Goal: Information Seeking & Learning: Learn about a topic

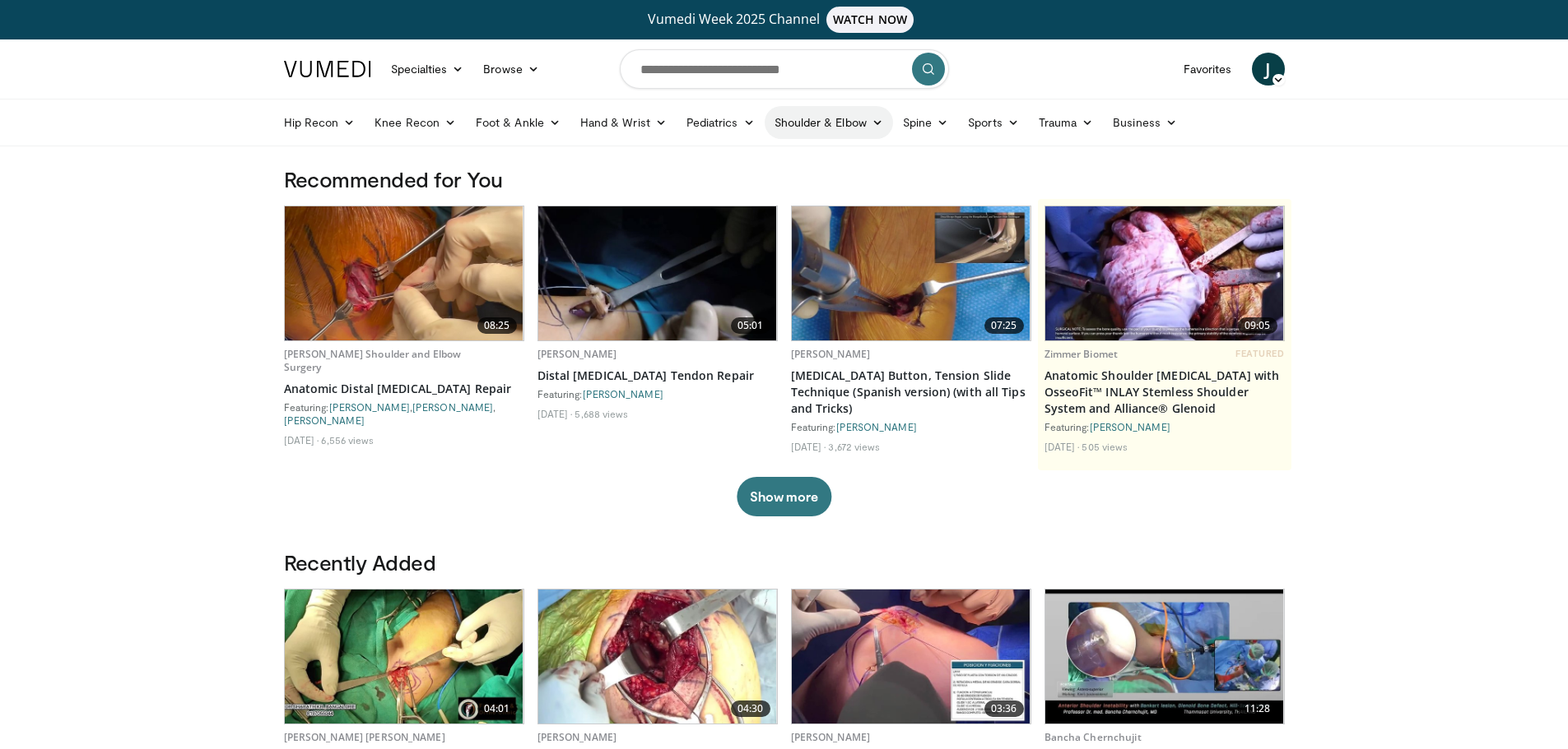
click at [866, 115] on link "Shoulder & Elbow" at bounding box center [828, 123] width 128 height 33
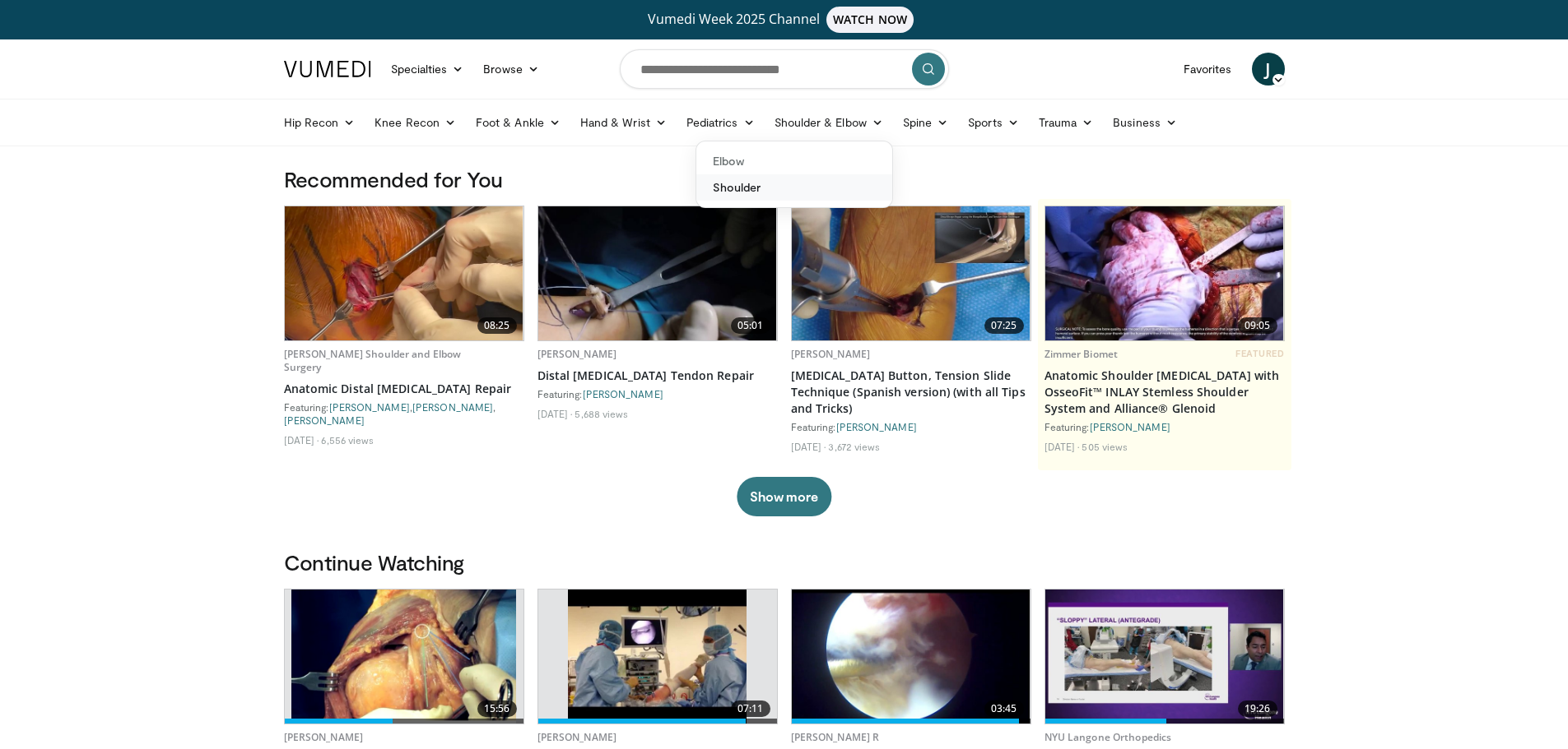
click at [759, 185] on link "Shoulder" at bounding box center [795, 188] width 196 height 26
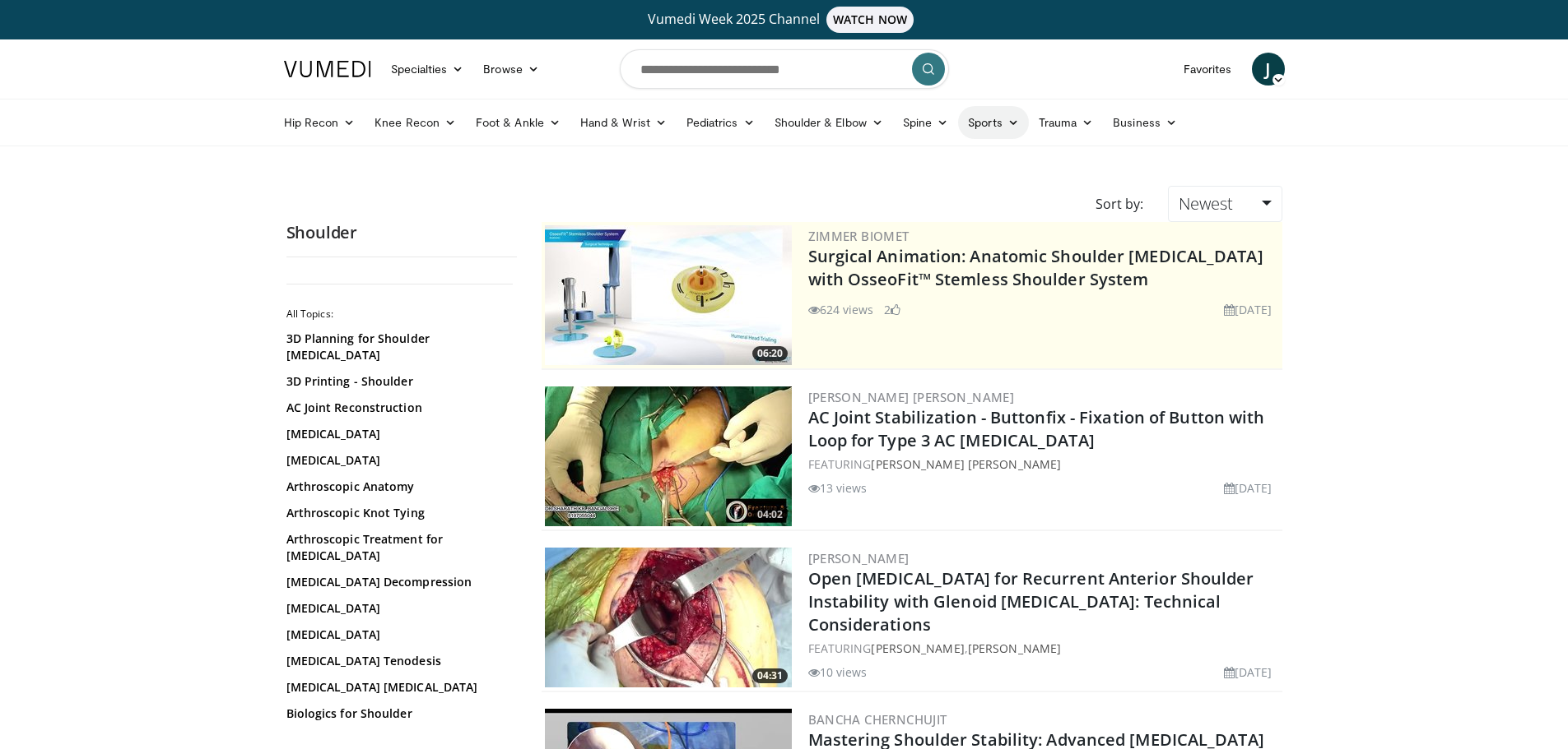
click at [1004, 126] on link "Sports" at bounding box center [993, 123] width 71 height 33
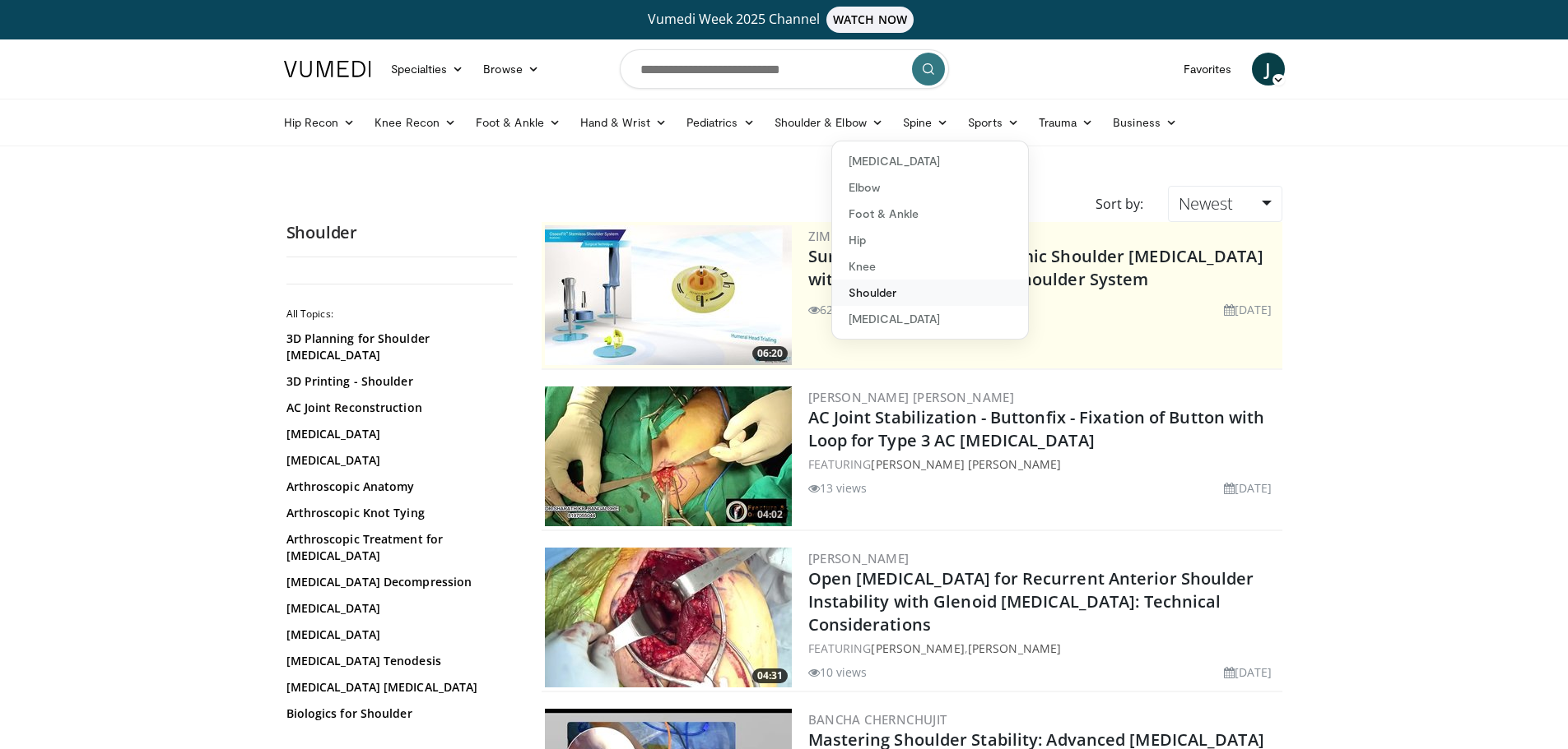
click at [866, 289] on link "Shoulder" at bounding box center [930, 293] width 196 height 26
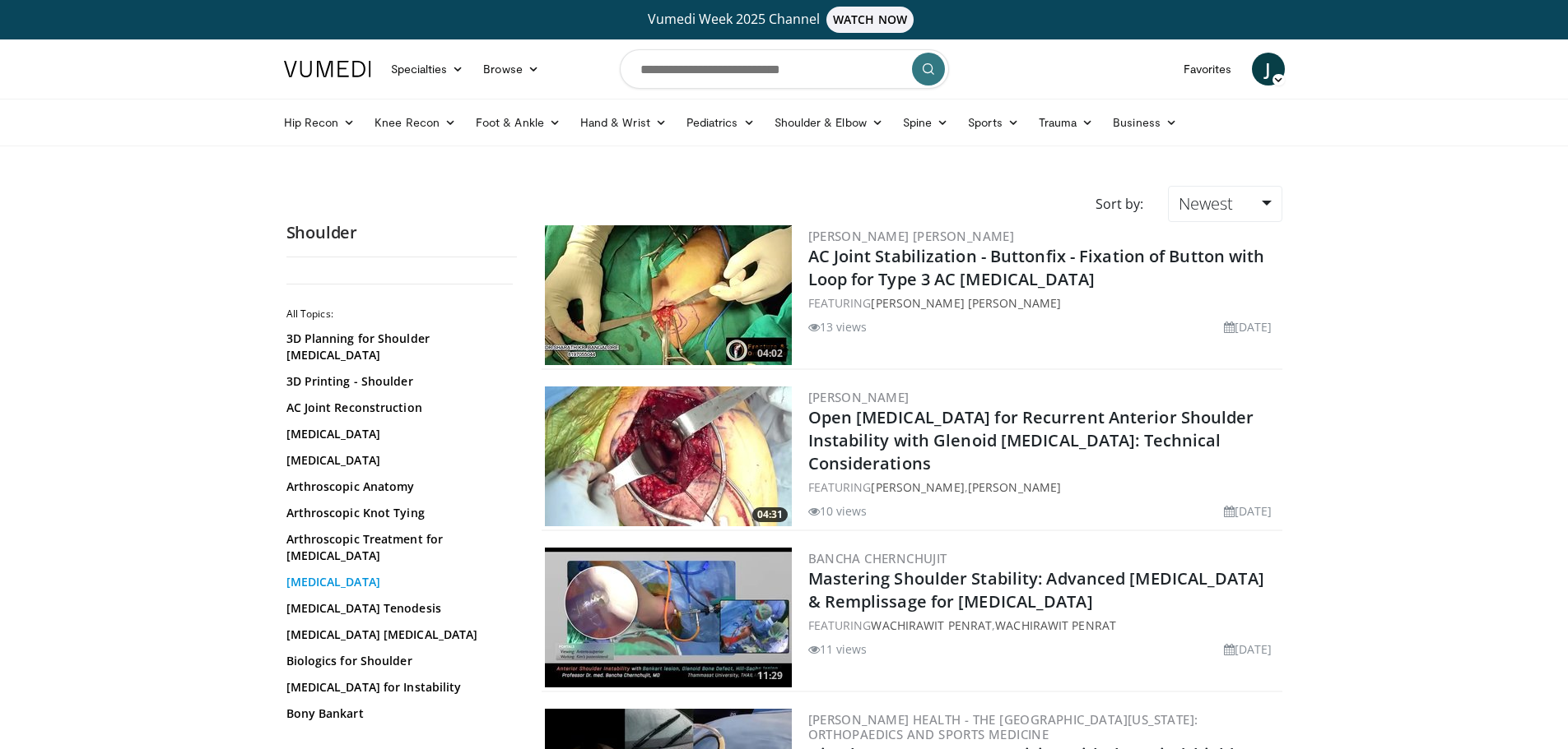
click at [308, 575] on link "[MEDICAL_DATA]" at bounding box center [398, 583] width 222 height 16
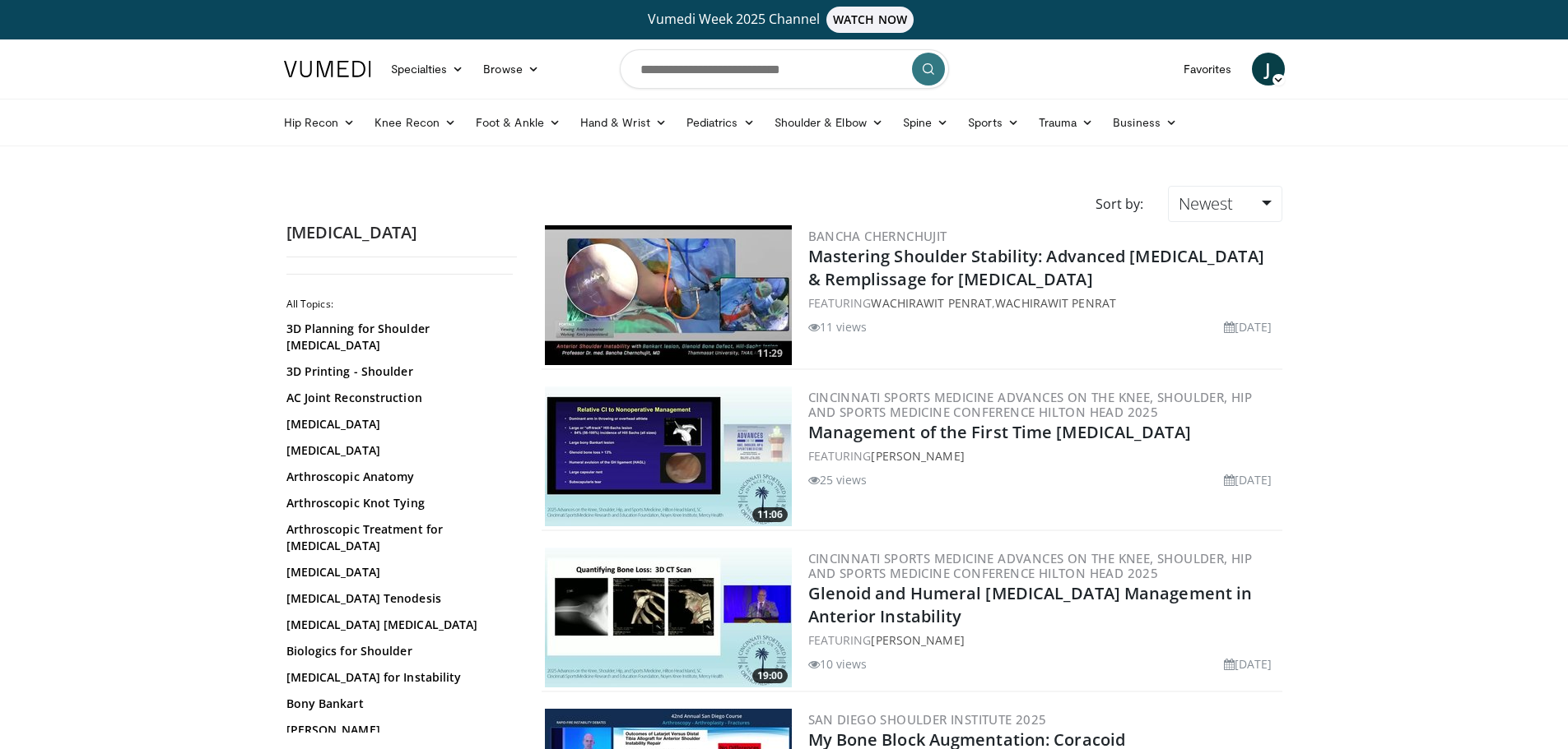
scroll to position [165, 0]
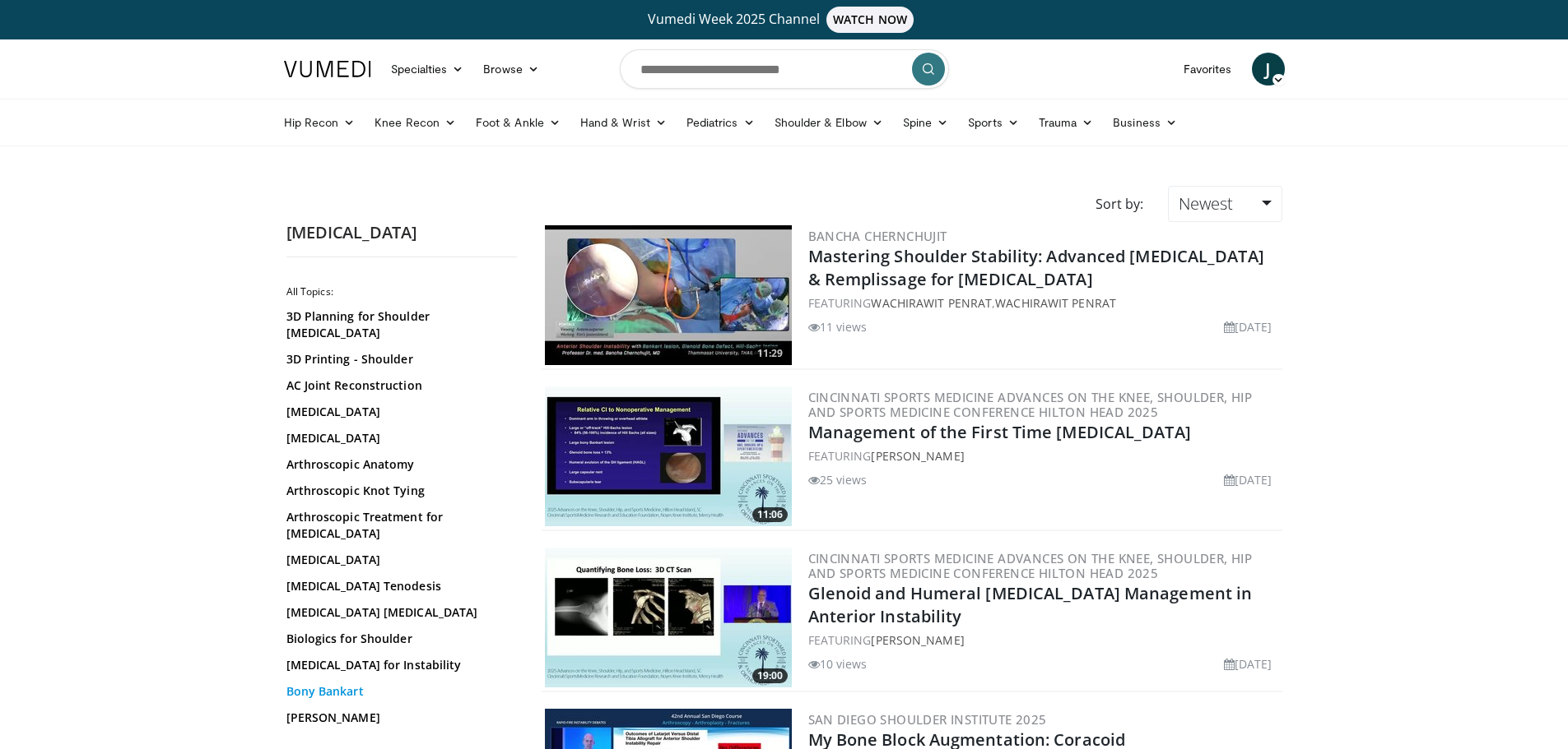
click at [348, 684] on link "Bony Bankart" at bounding box center [398, 692] width 222 height 16
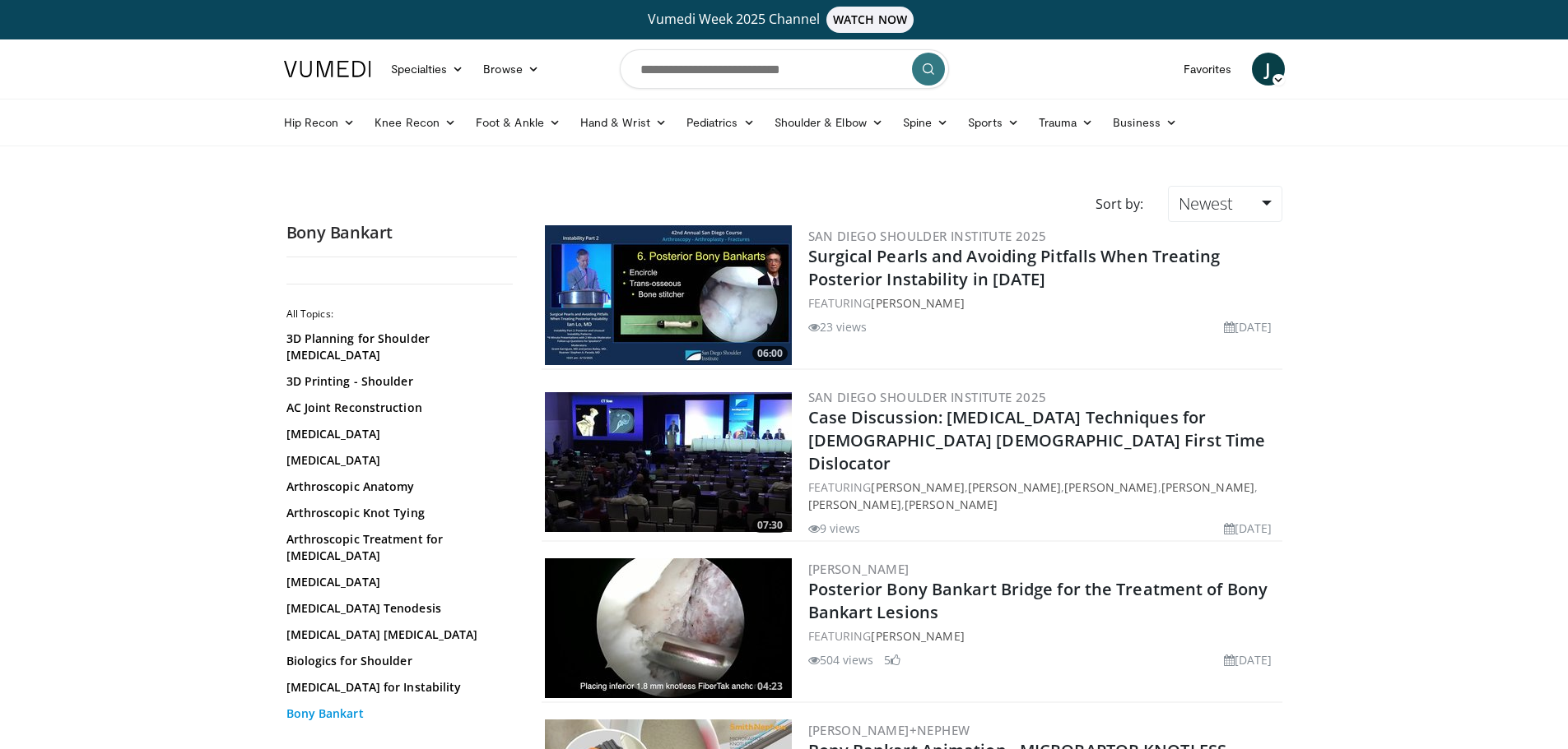
click at [347, 705] on link "Bony Bankart" at bounding box center [398, 714] width 222 height 16
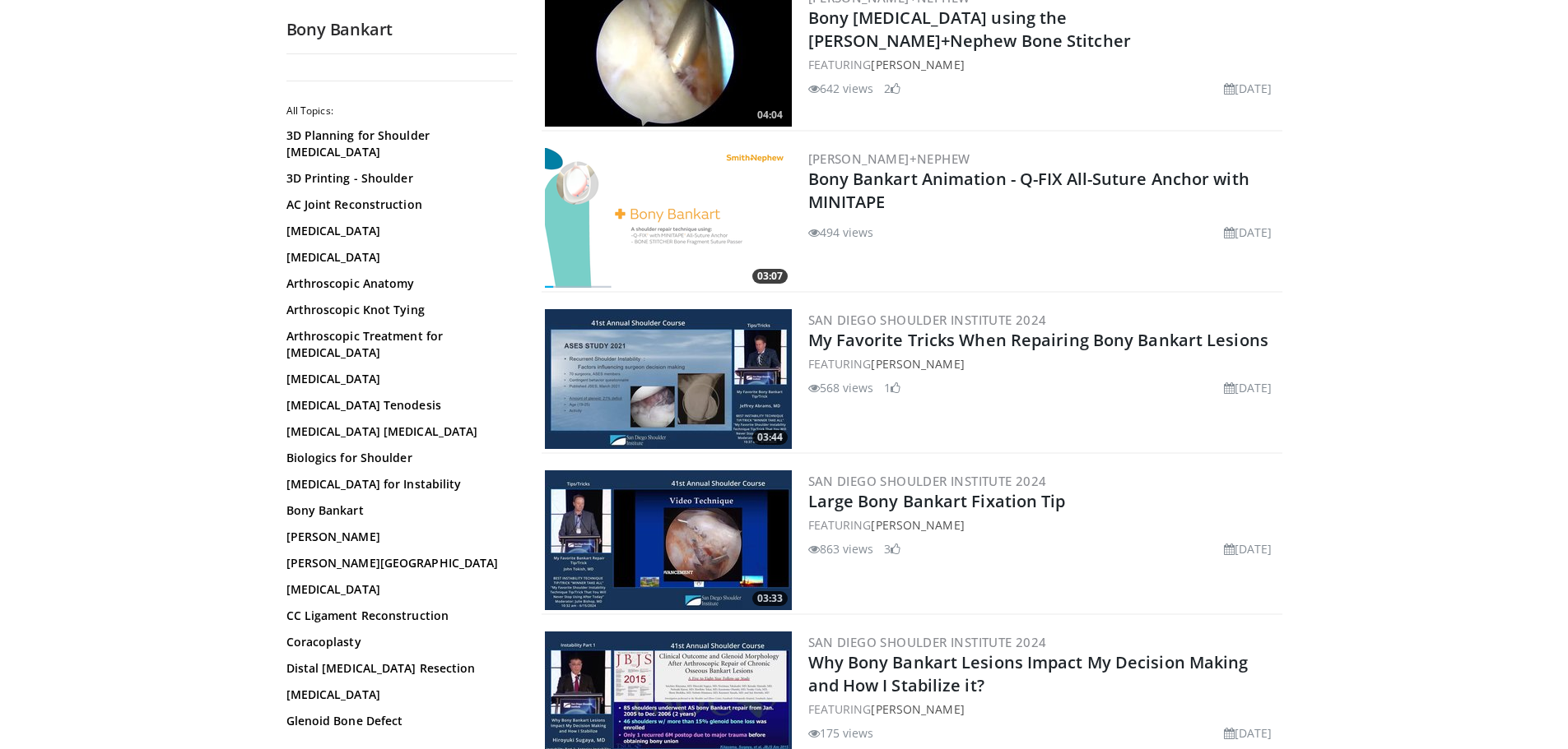
scroll to position [905, 0]
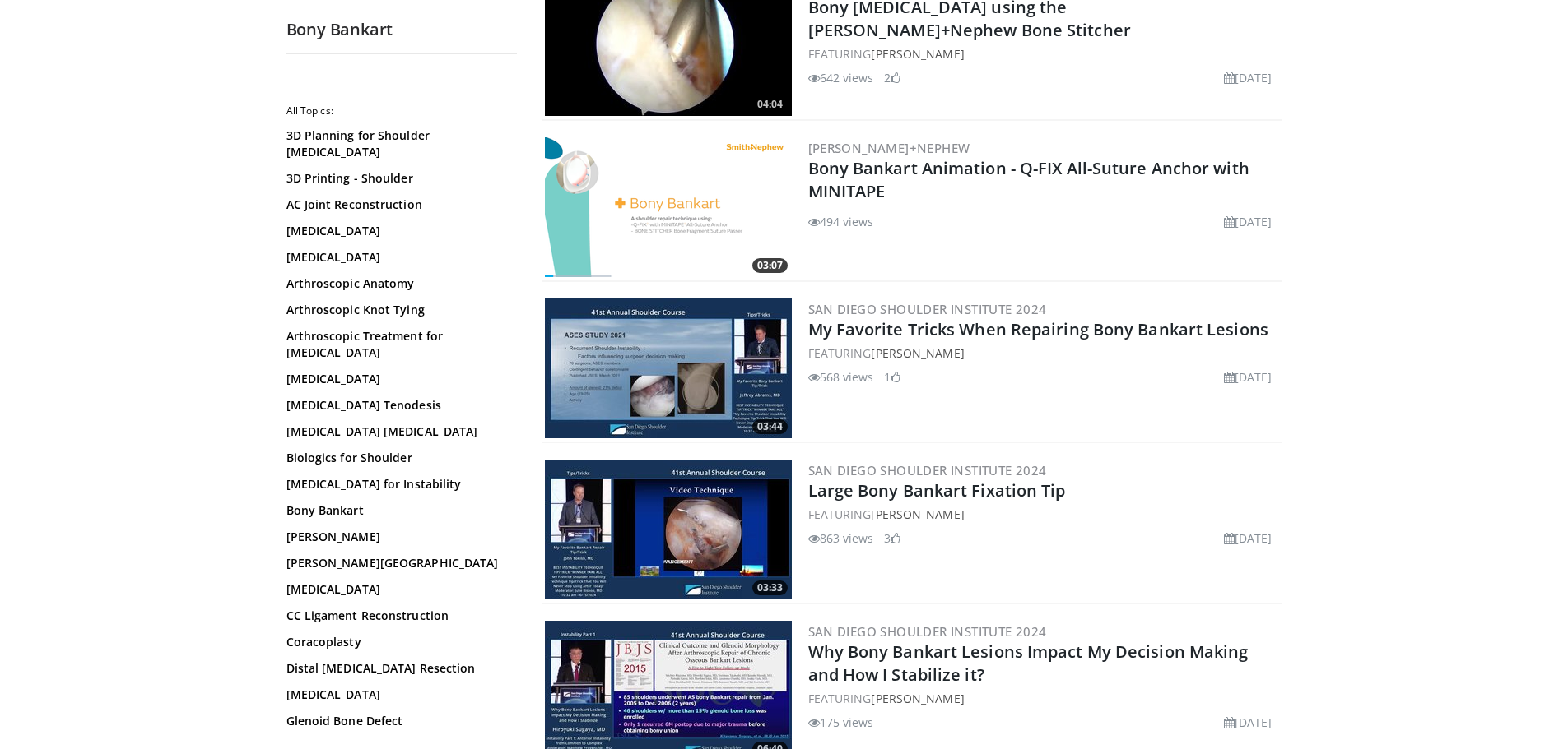
click at [678, 393] on img at bounding box center [669, 369] width 247 height 140
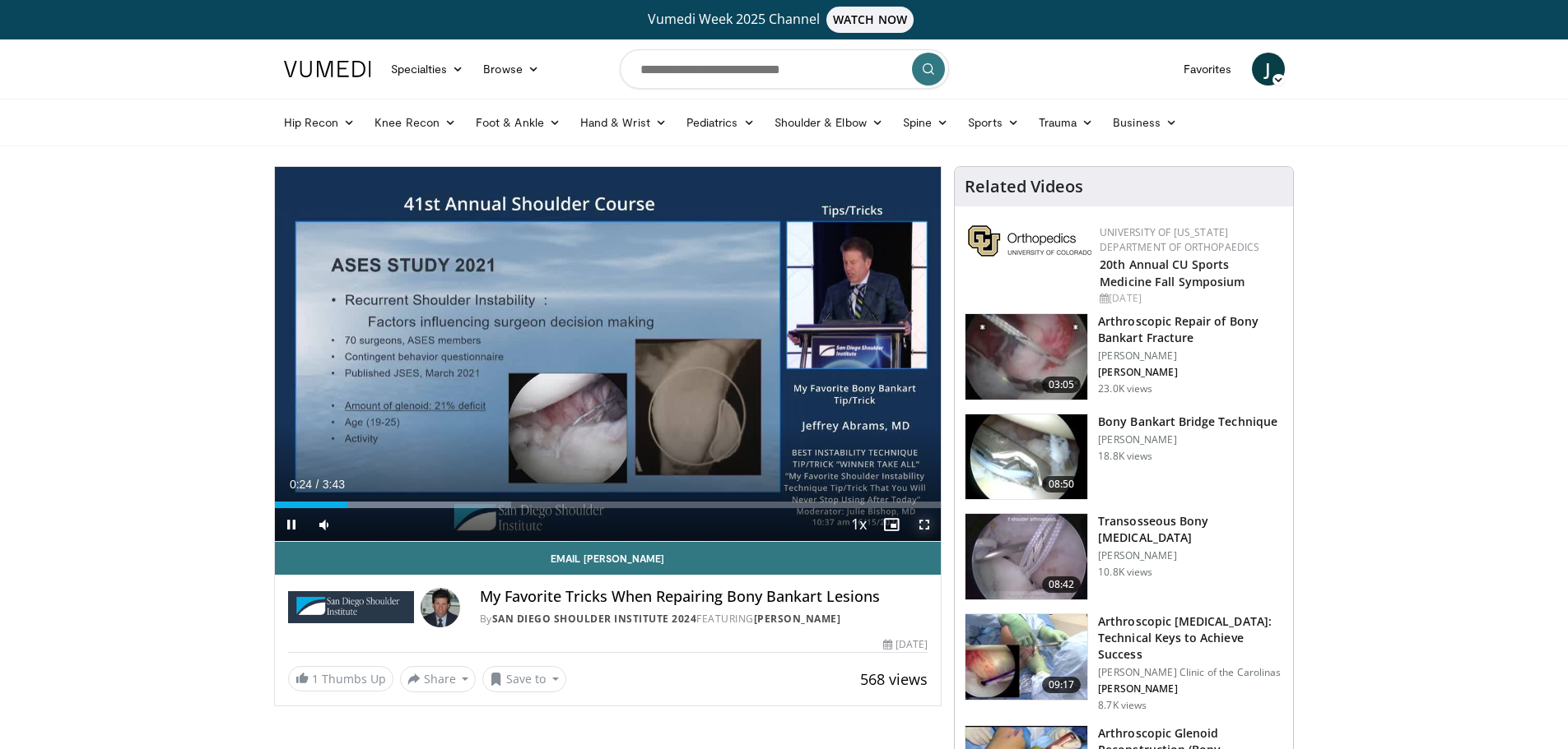
click at [922, 526] on span "Video Player" at bounding box center [924, 525] width 33 height 33
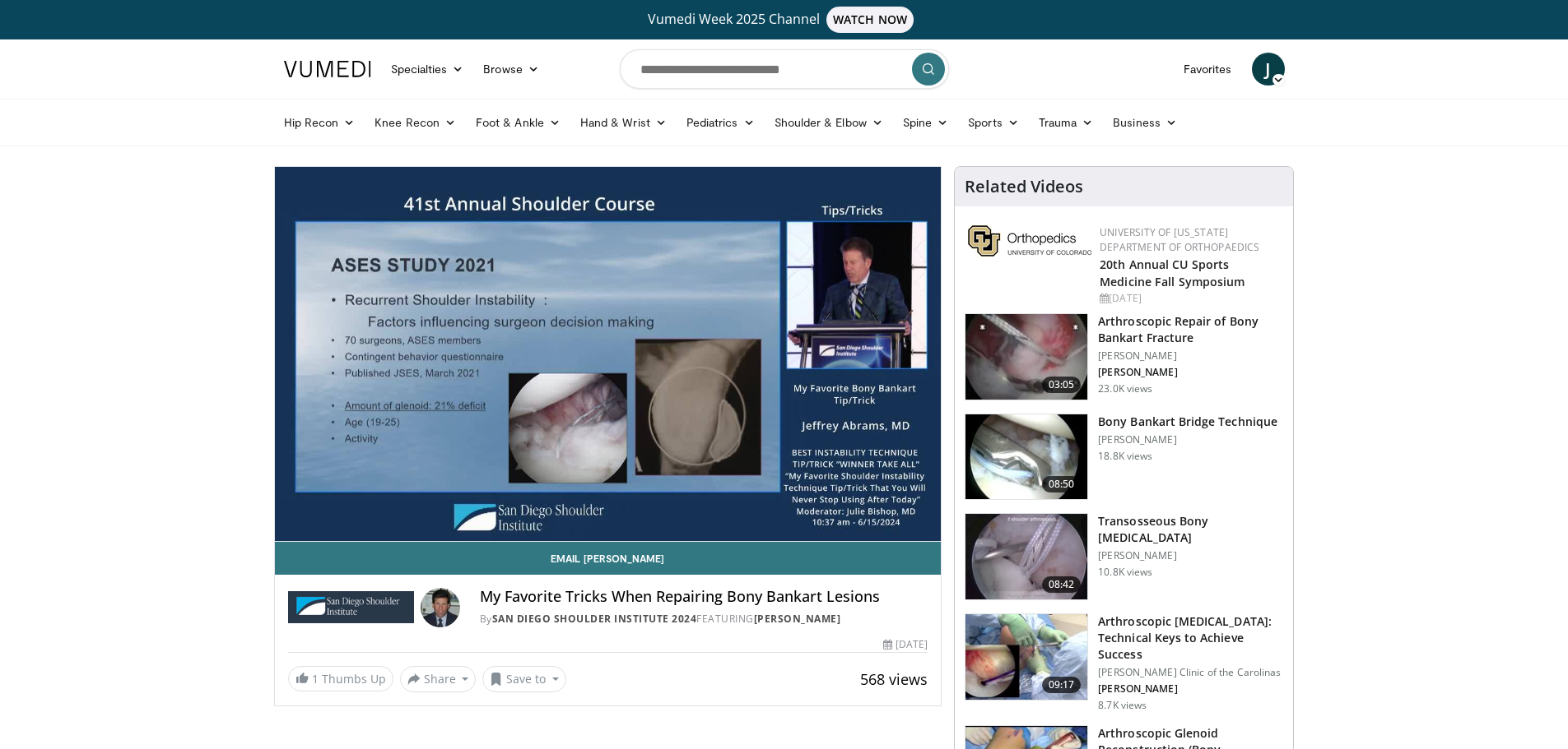
click at [1051, 356] on img at bounding box center [1026, 357] width 122 height 86
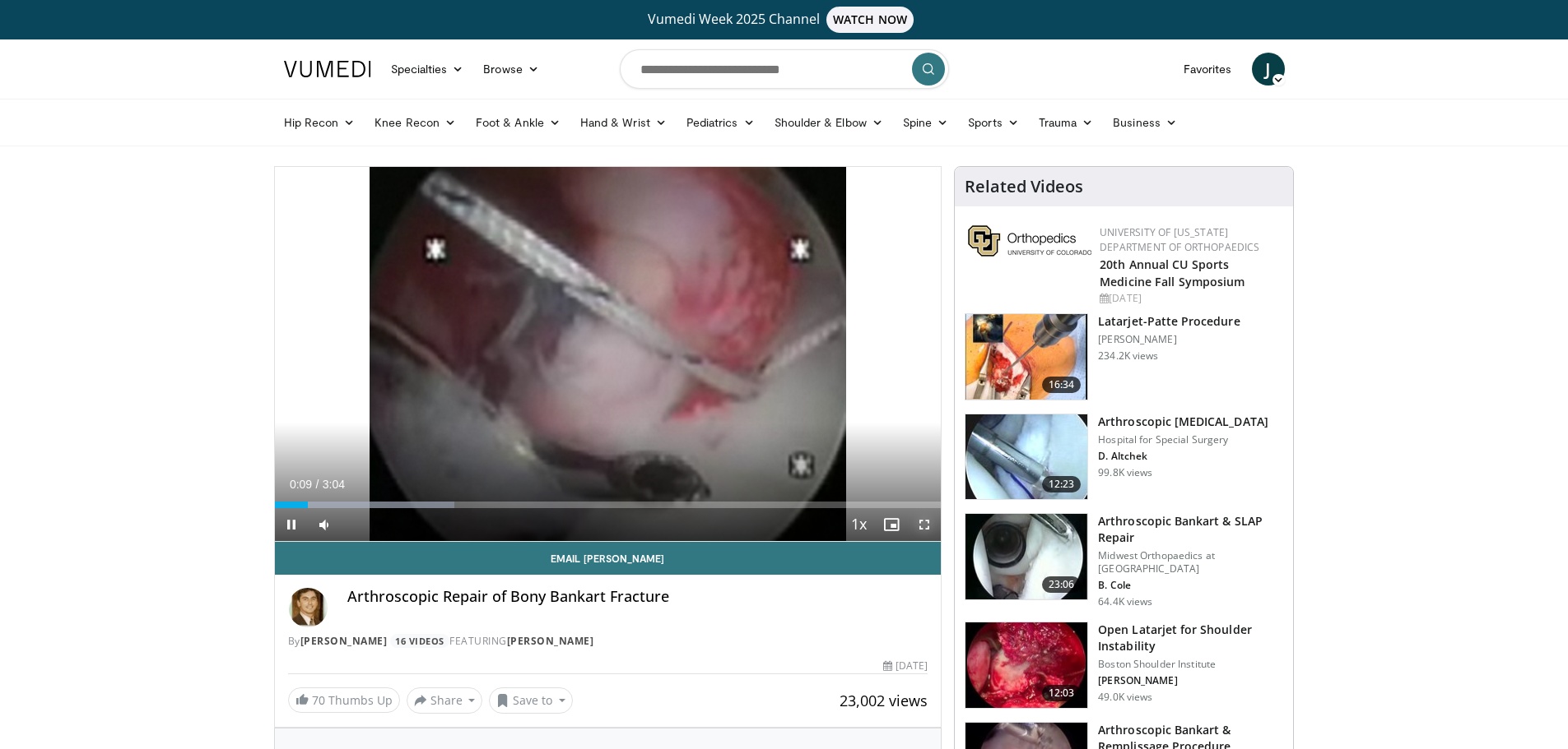
click at [924, 520] on span "Video Player" at bounding box center [924, 525] width 33 height 33
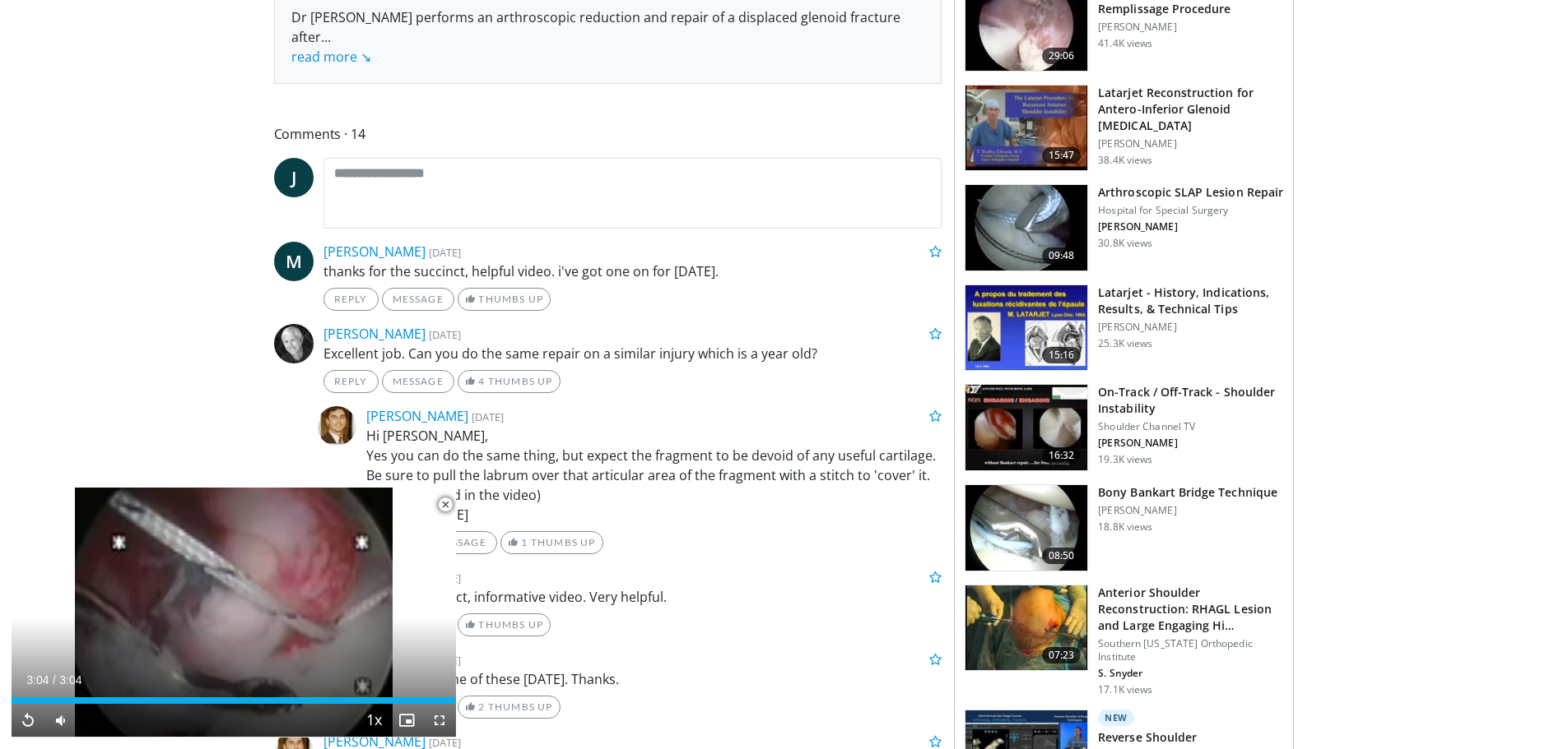
scroll to position [740, 0]
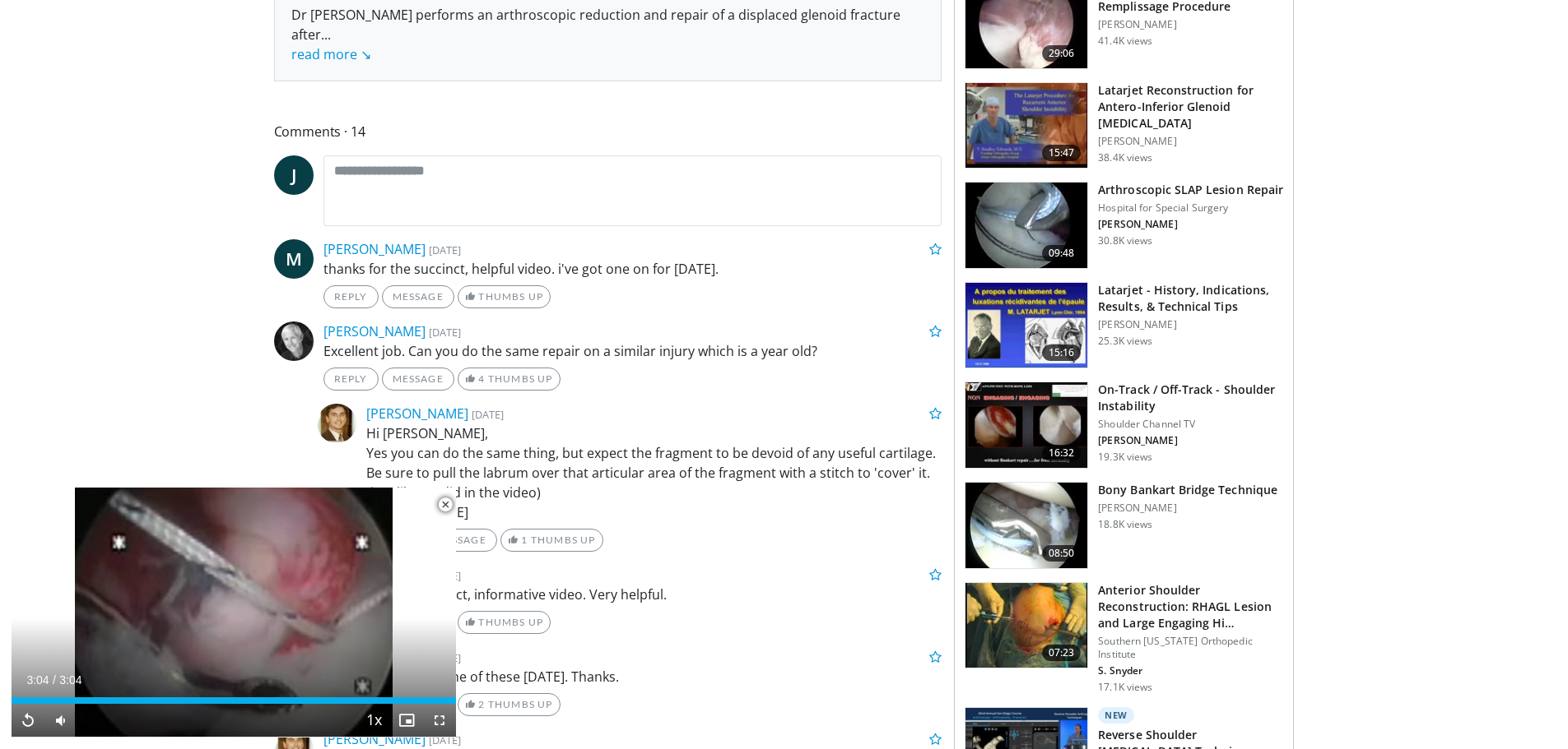
click at [1015, 509] on img at bounding box center [1026, 526] width 122 height 86
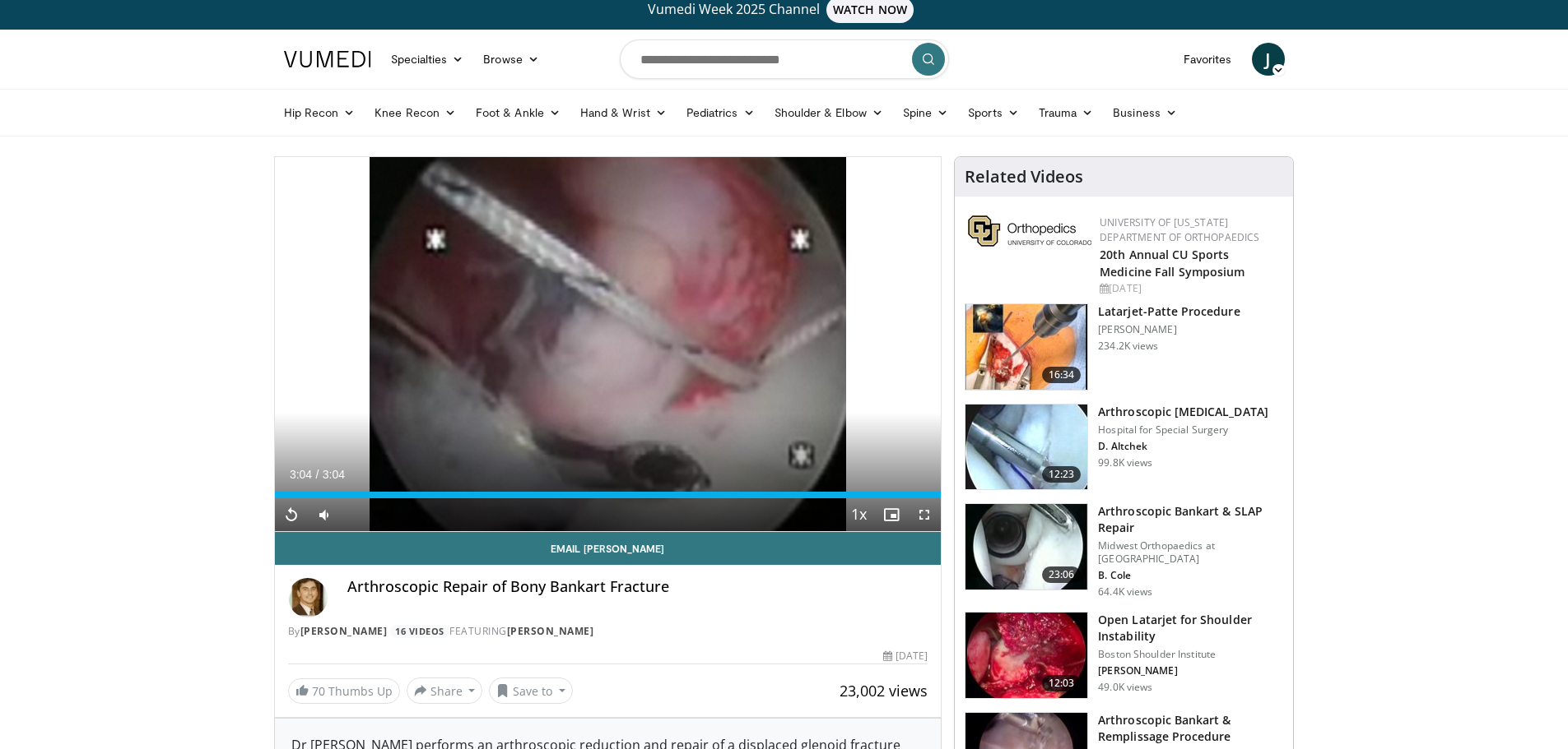
scroll to position [0, 0]
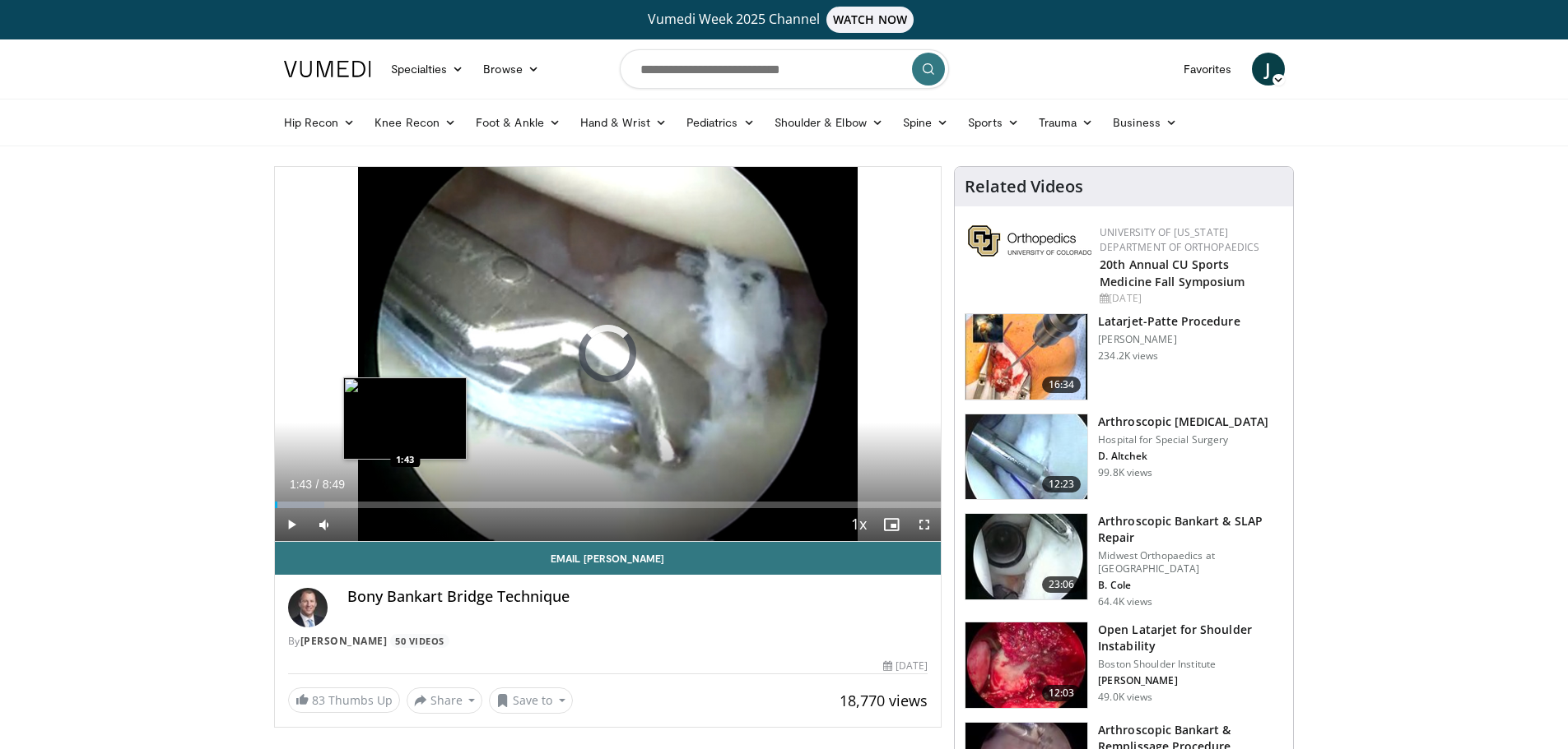
click at [405, 506] on div "Loaded : 7.53% 0:02 1:43" at bounding box center [609, 505] width 667 height 7
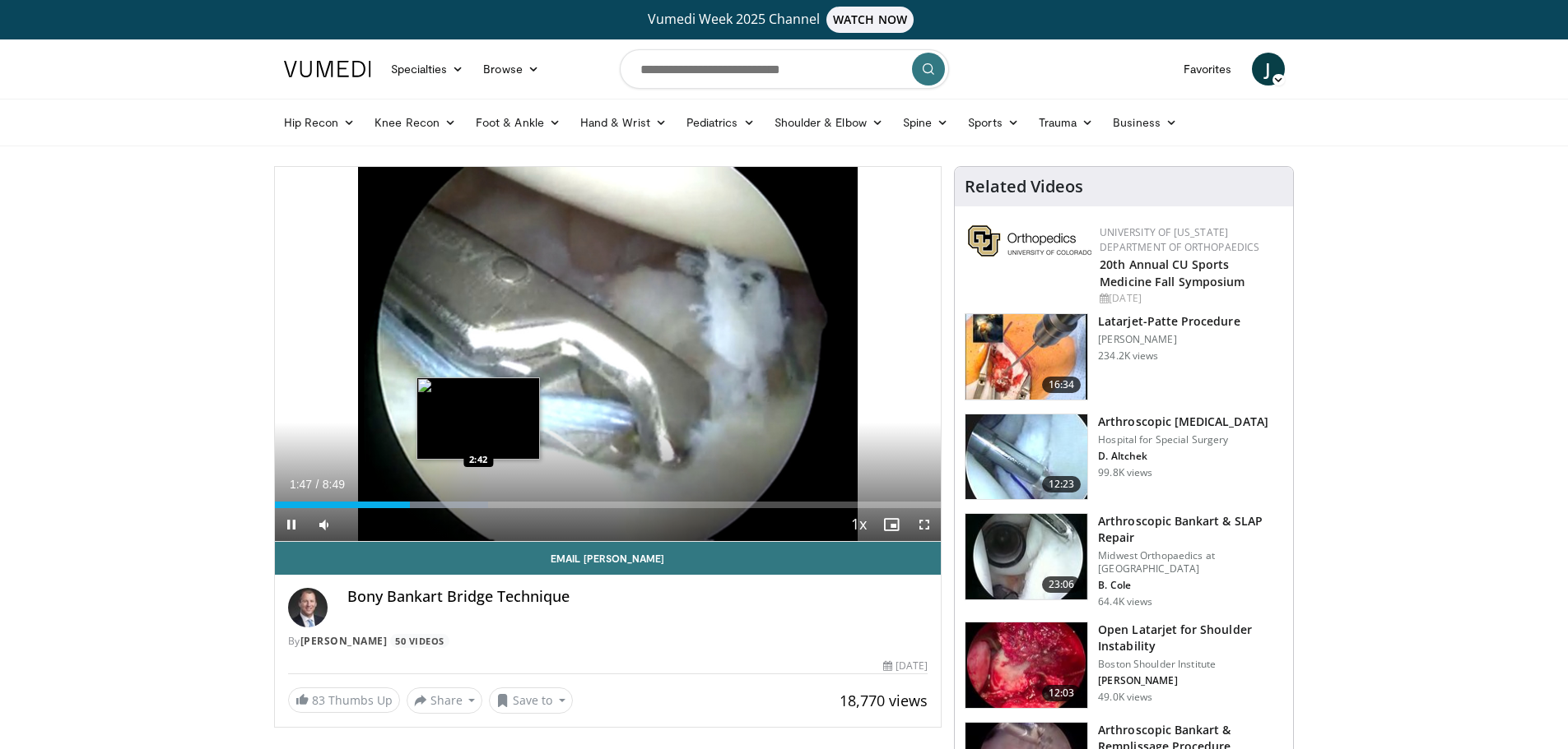
click at [478, 505] on div "Progress Bar" at bounding box center [445, 505] width 87 height 7
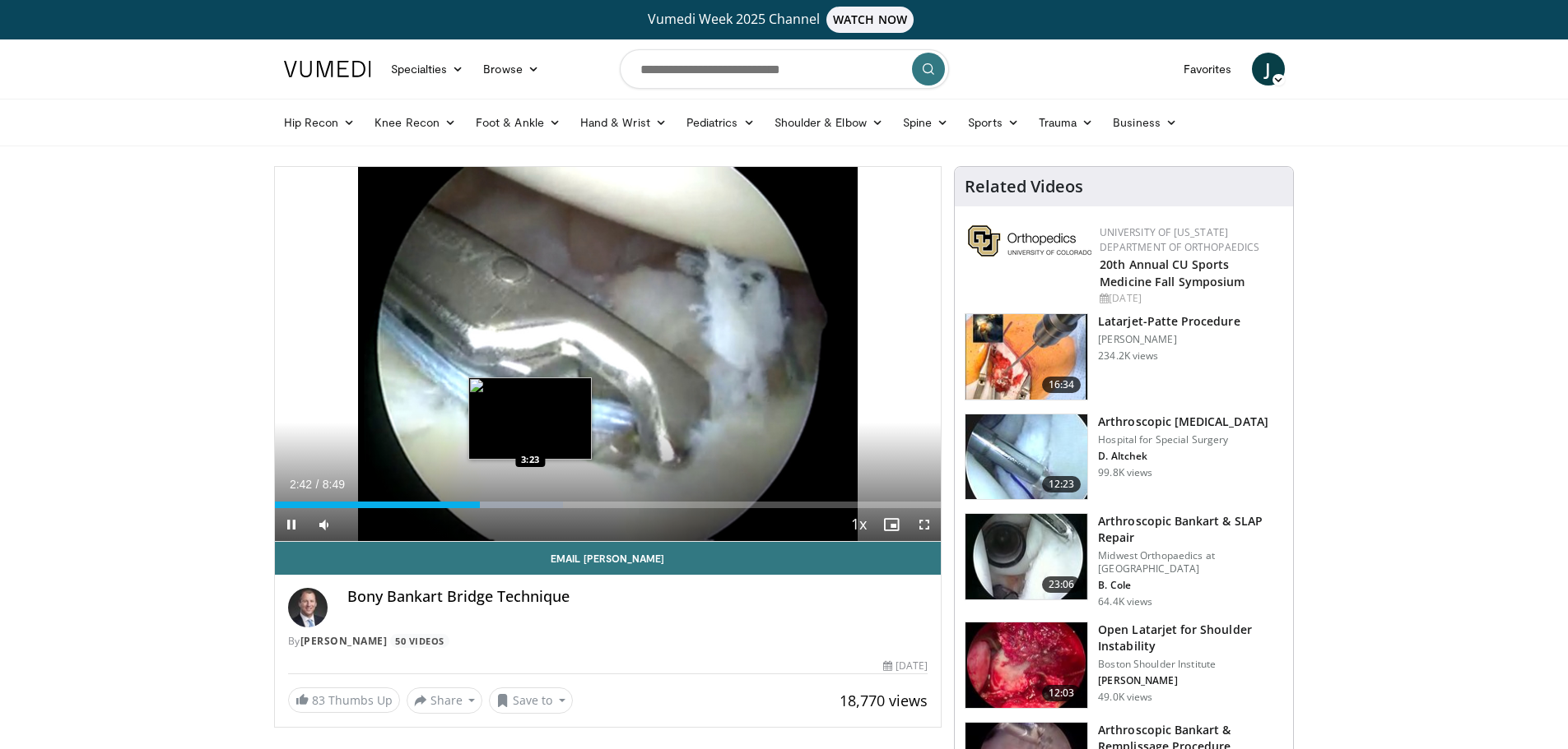
click at [530, 499] on video-js "**********" at bounding box center [609, 355] width 667 height 375
click at [575, 502] on div "Loaded : 43.34% 3:58 3:58" at bounding box center [609, 505] width 667 height 7
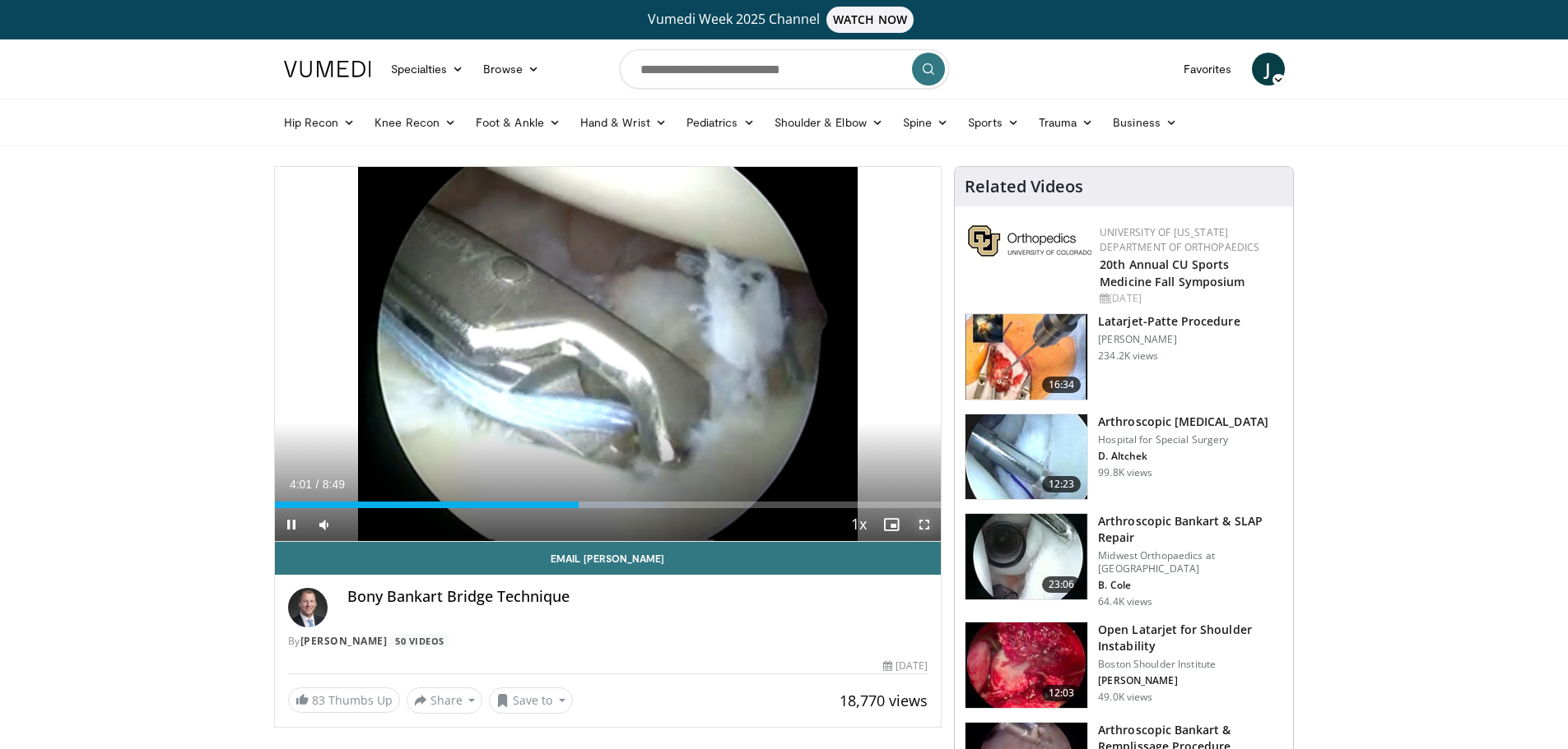
click at [920, 523] on span "Video Player" at bounding box center [924, 525] width 33 height 33
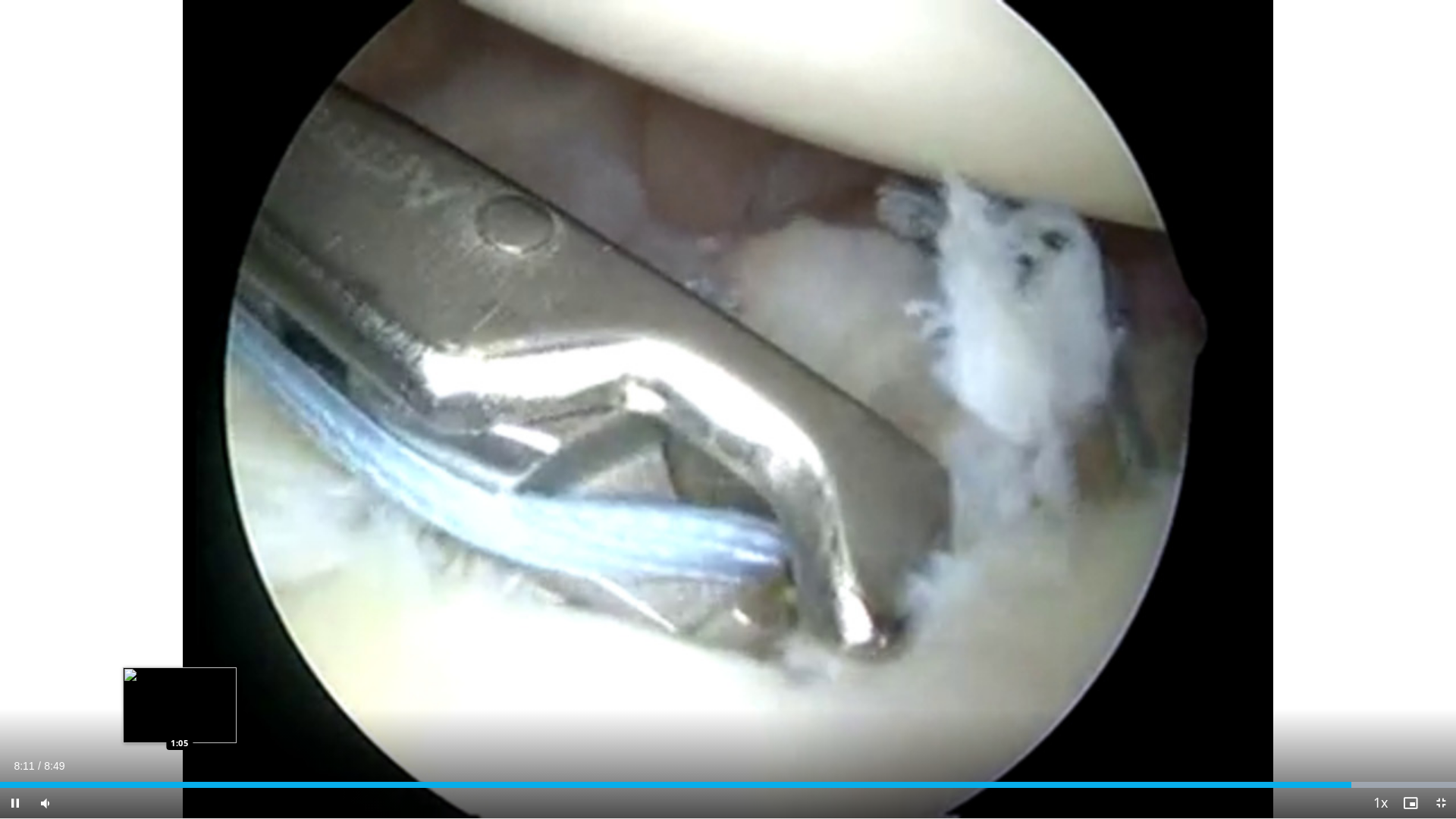
click at [180, 690] on div "Loaded : 100.00% 8:11 1:05" at bounding box center [728, 785] width 1456 height 6
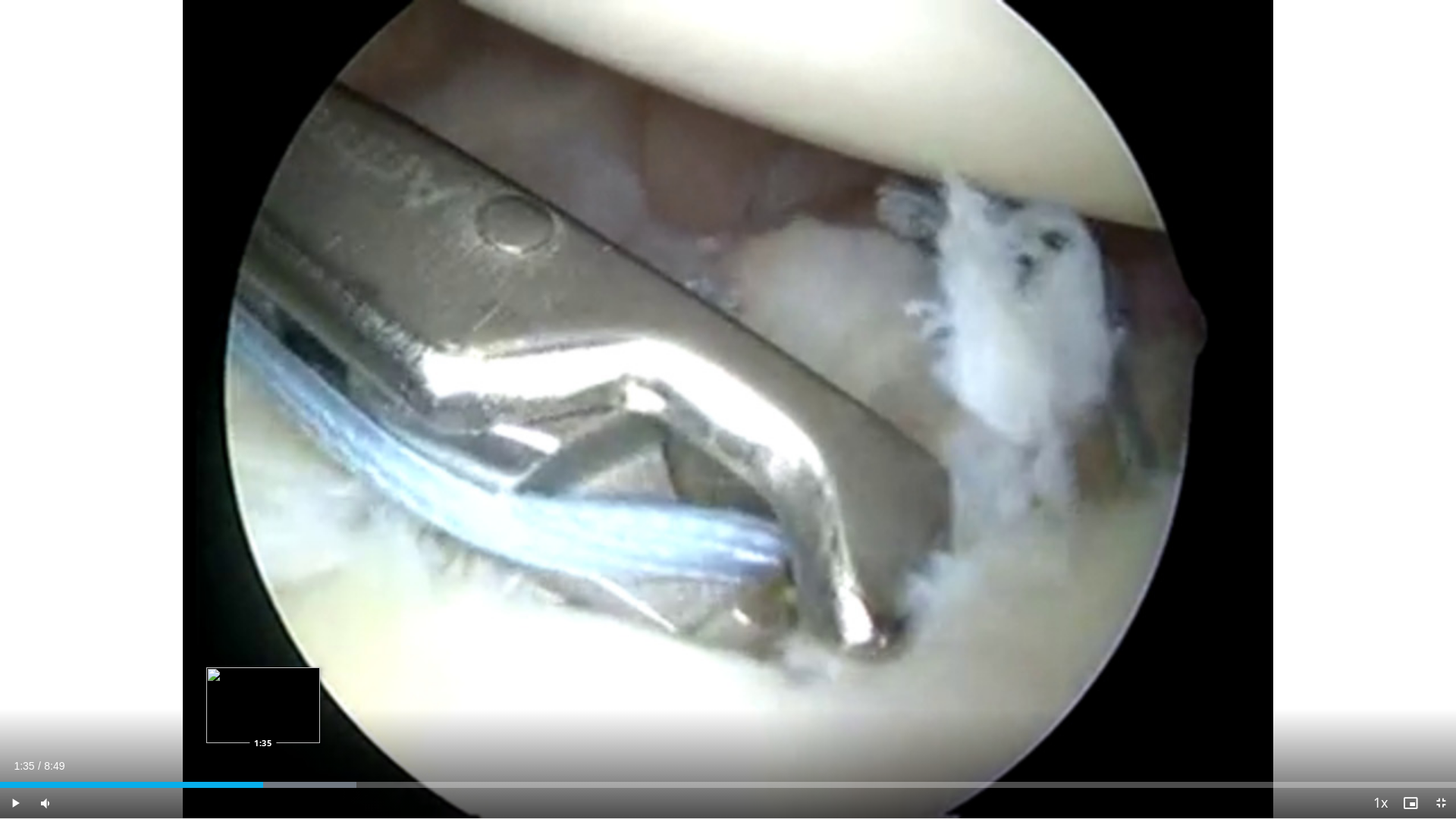
click at [263, 690] on div "Loaded : 24.49% 1:35 1:35" at bounding box center [728, 780] width 1456 height 14
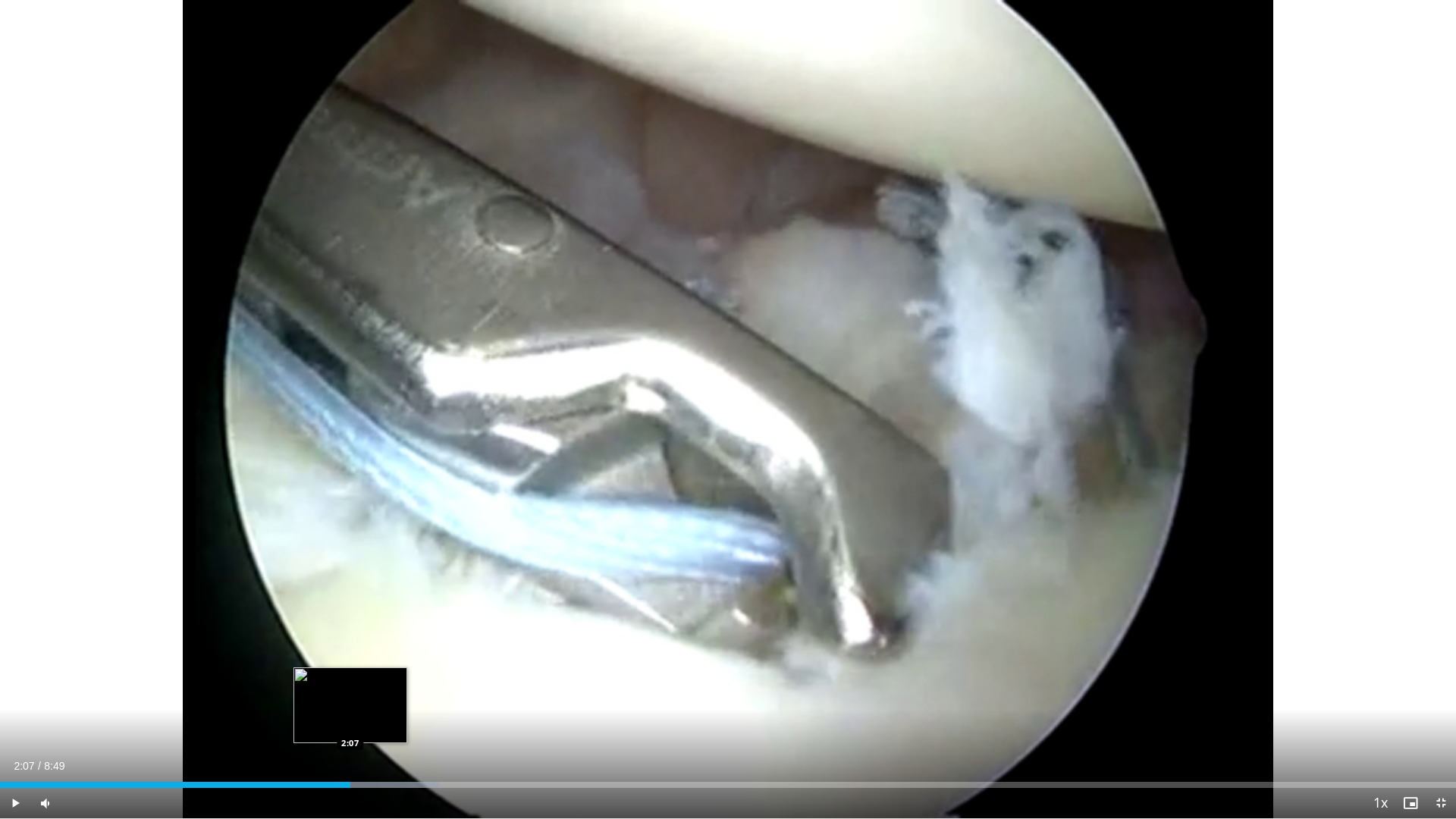
click at [351, 690] on div "Progress Bar" at bounding box center [310, 785] width 256 height 6
click at [416, 690] on div "Progress Bar" at bounding box center [396, 785] width 252 height 6
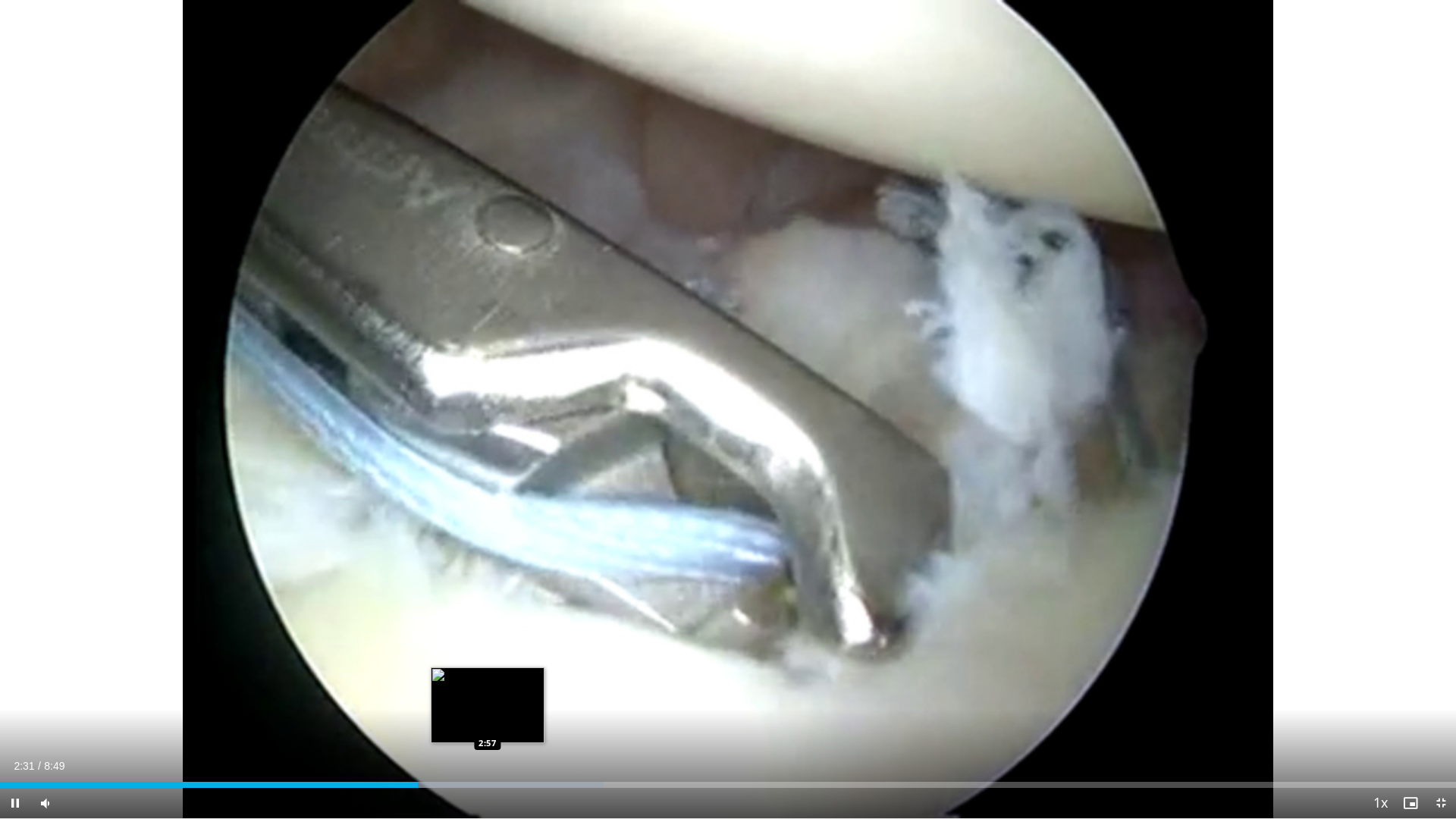
click at [488, 690] on div "Progress Bar" at bounding box center [470, 785] width 268 height 6
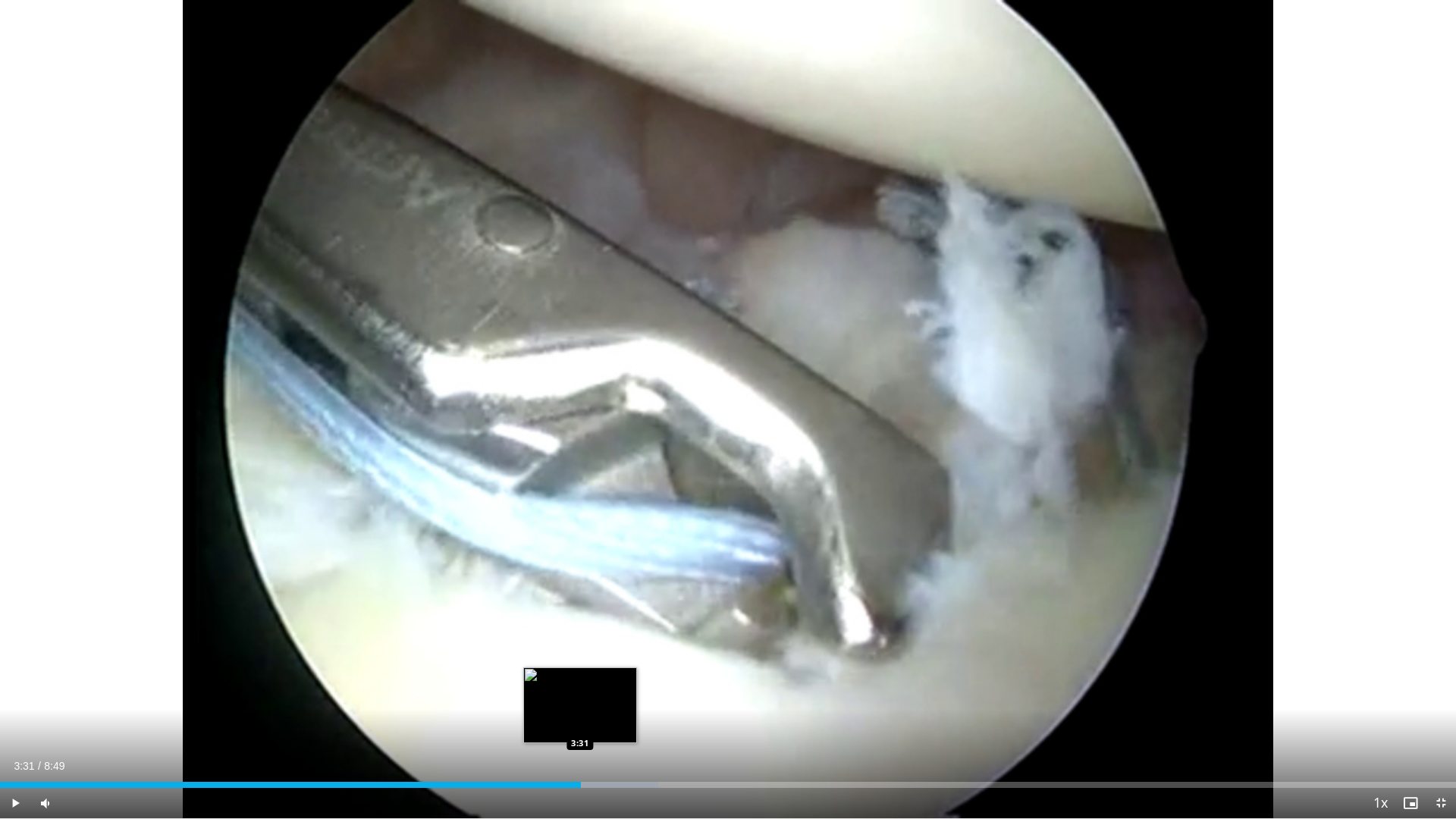
click at [581, 690] on div "Loaded : 45.22% 3:31 3:31" at bounding box center [728, 780] width 1456 height 14
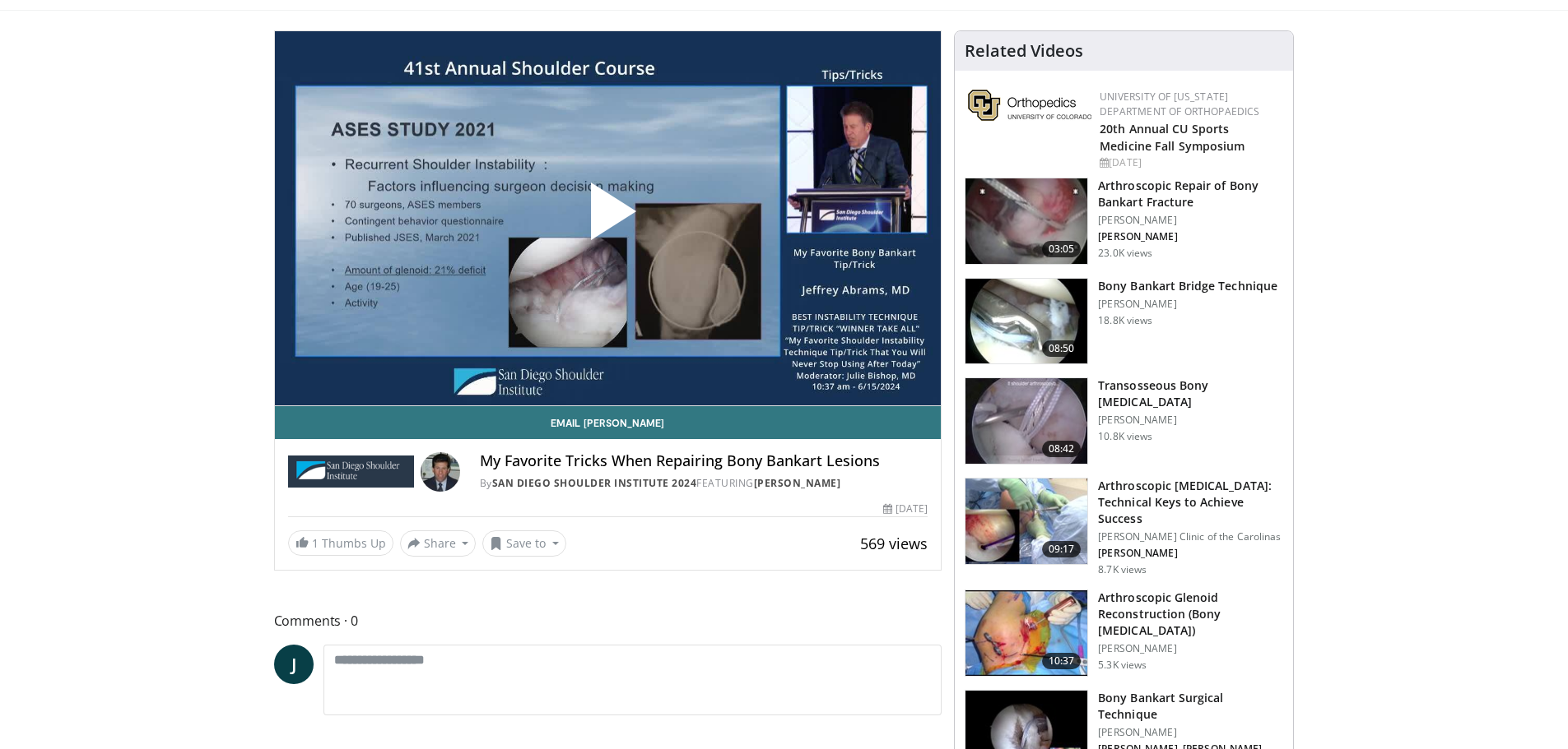
scroll to position [247, 0]
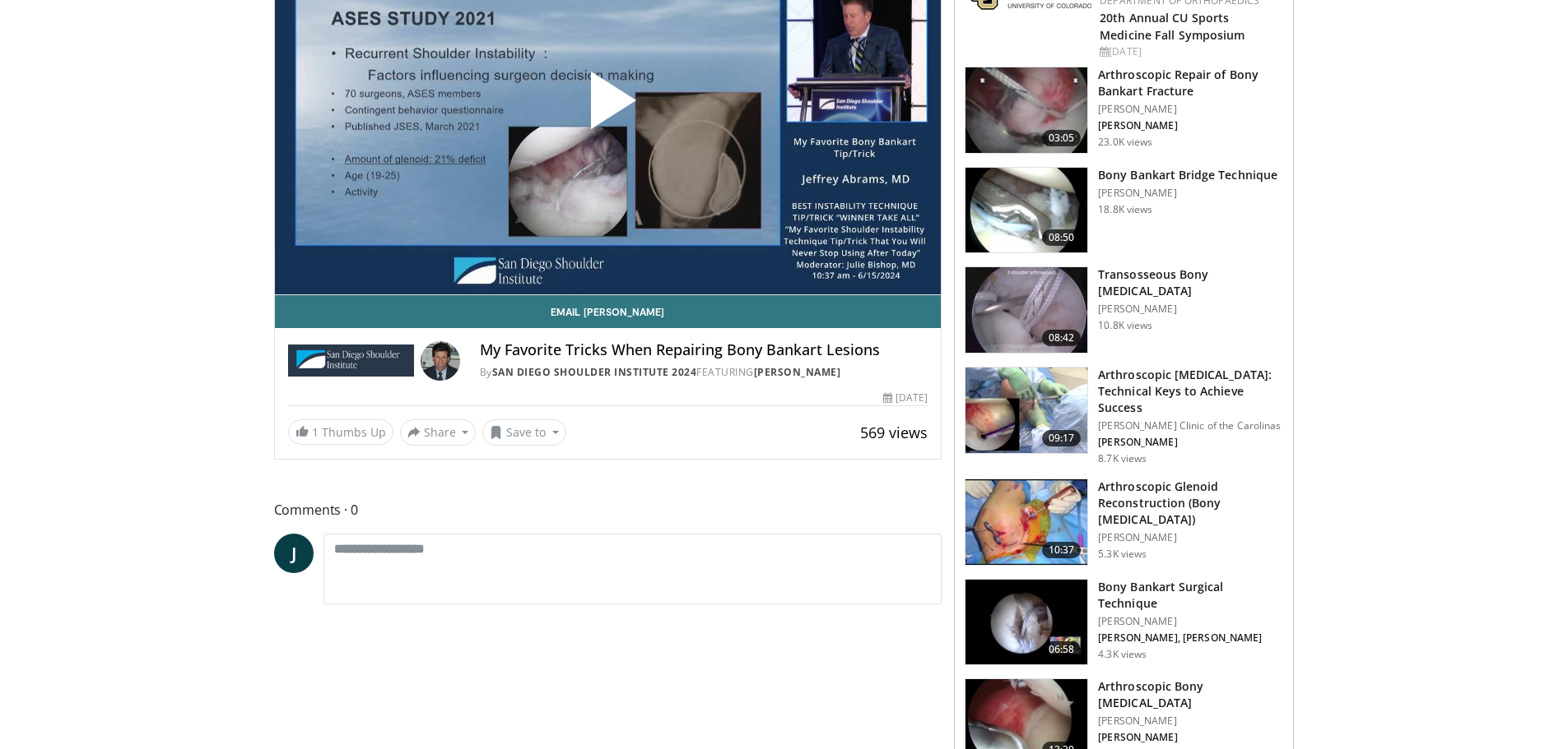
click at [1023, 305] on img at bounding box center [1026, 310] width 122 height 86
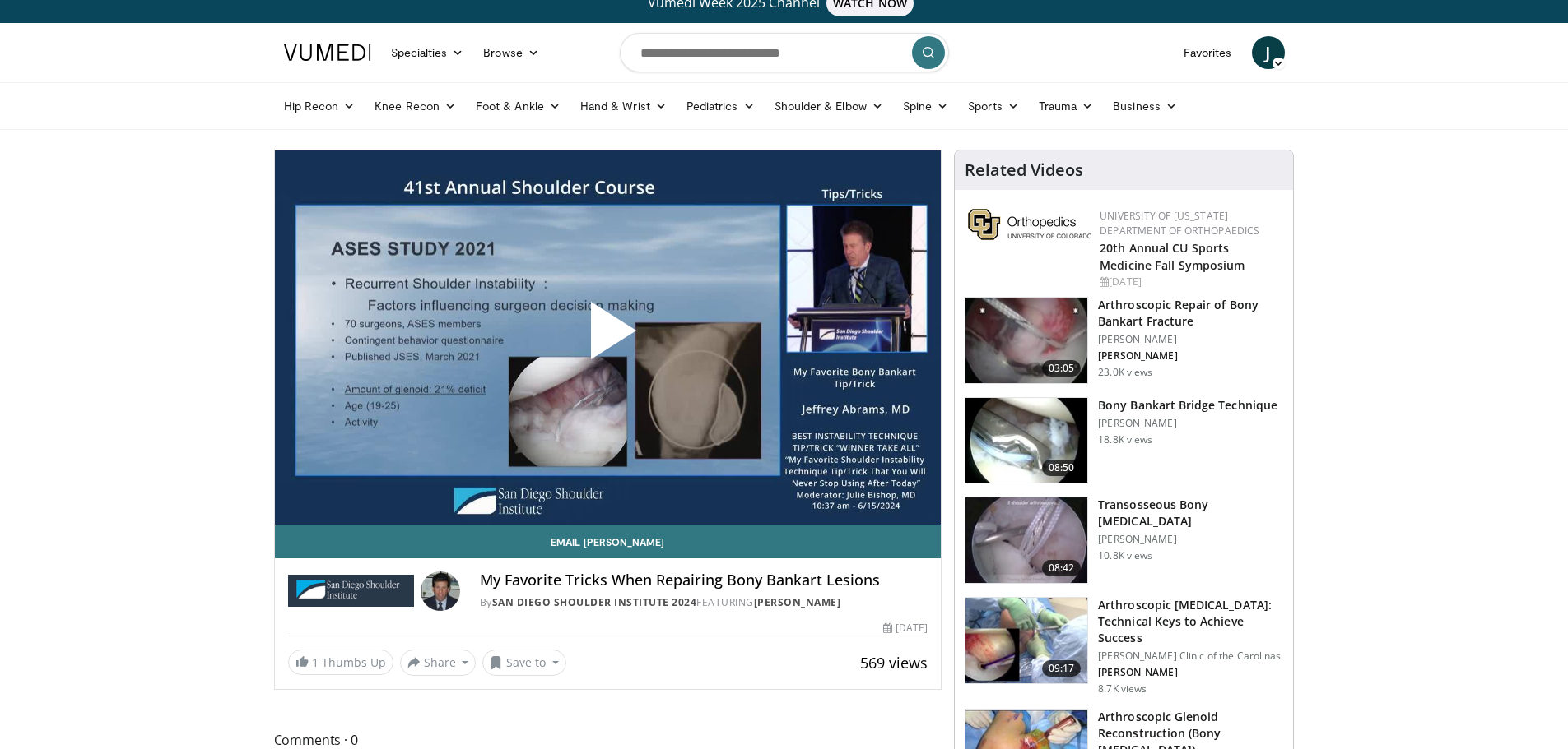
scroll to position [0, 0]
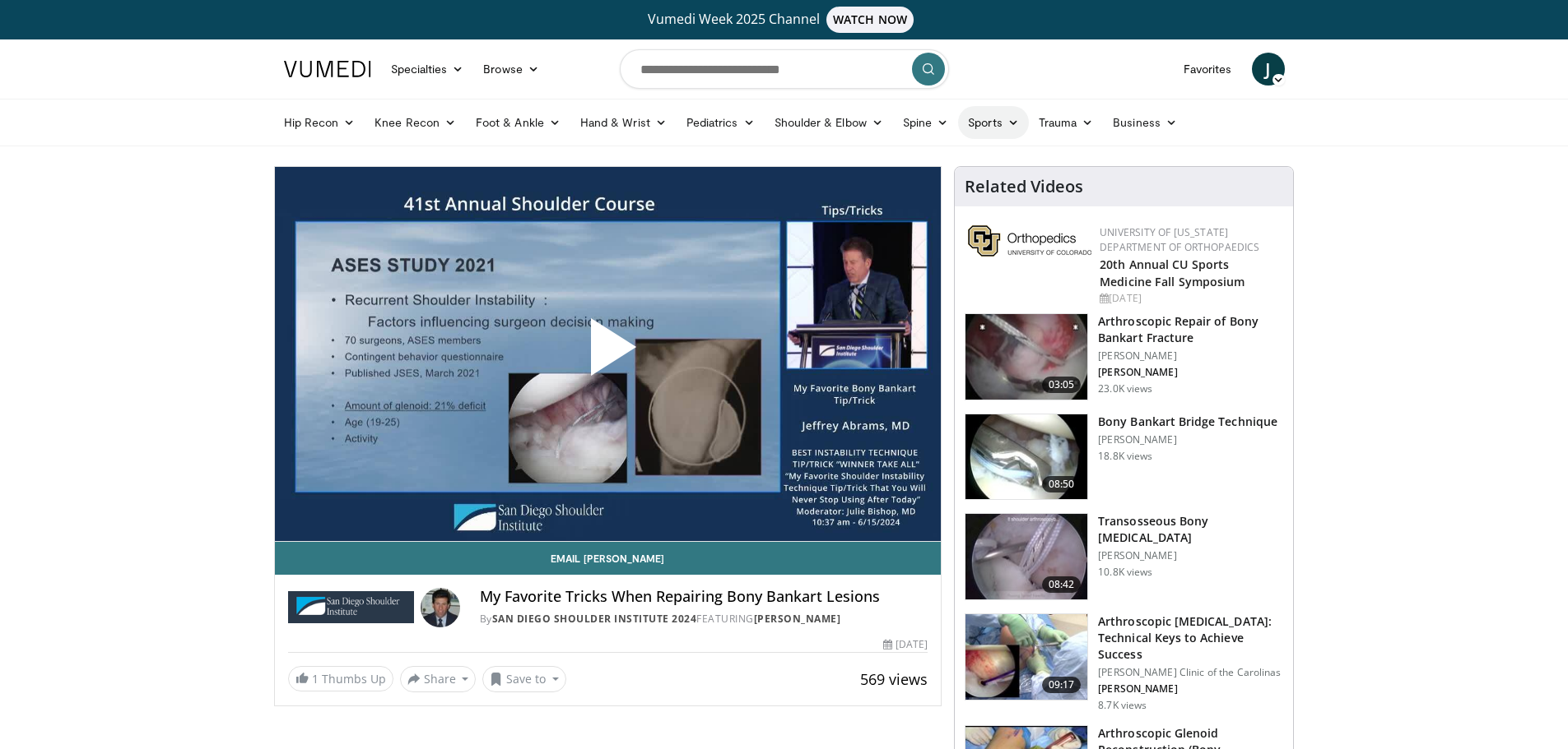
click at [1010, 119] on icon at bounding box center [1013, 123] width 12 height 12
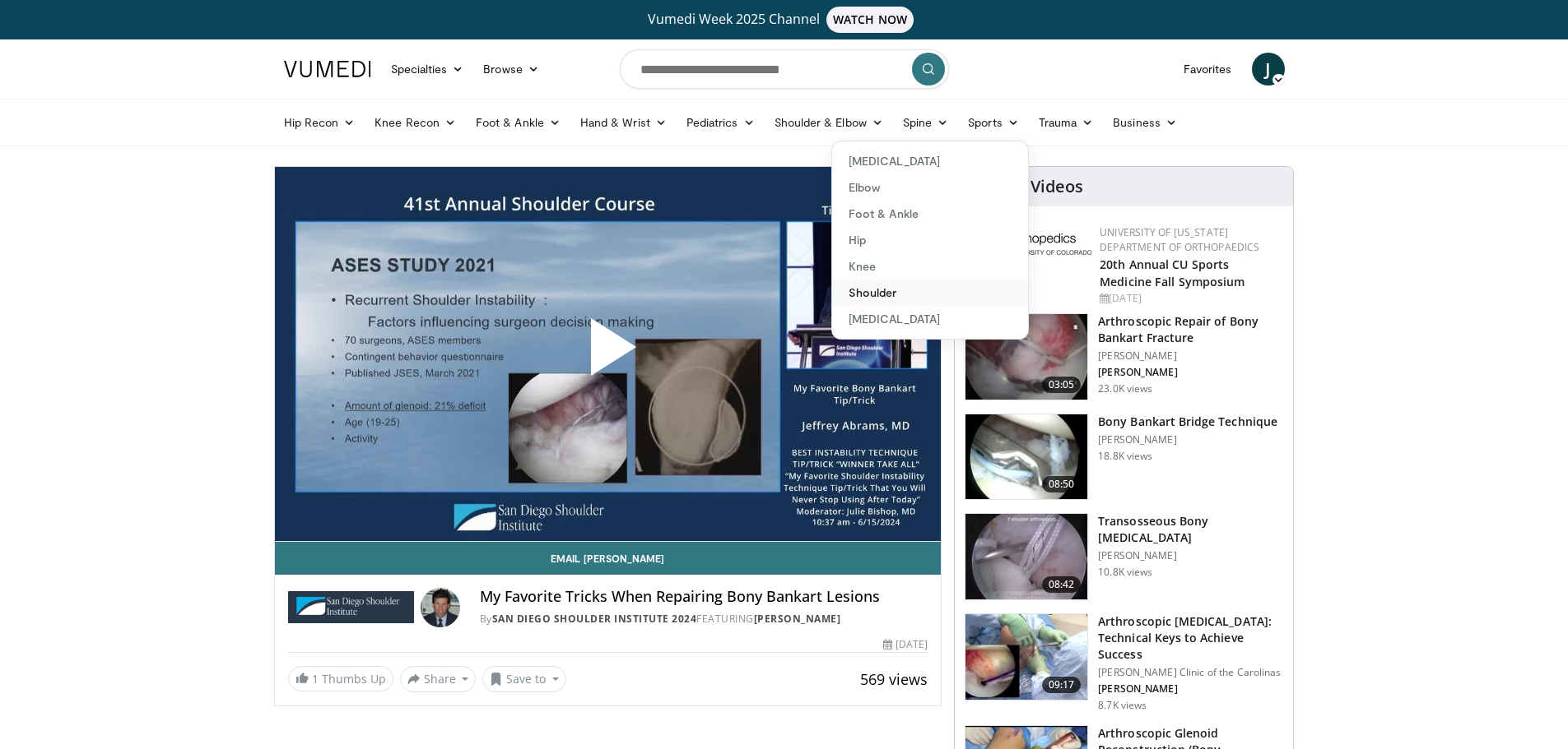
click at [868, 286] on link "Shoulder" at bounding box center [930, 293] width 196 height 26
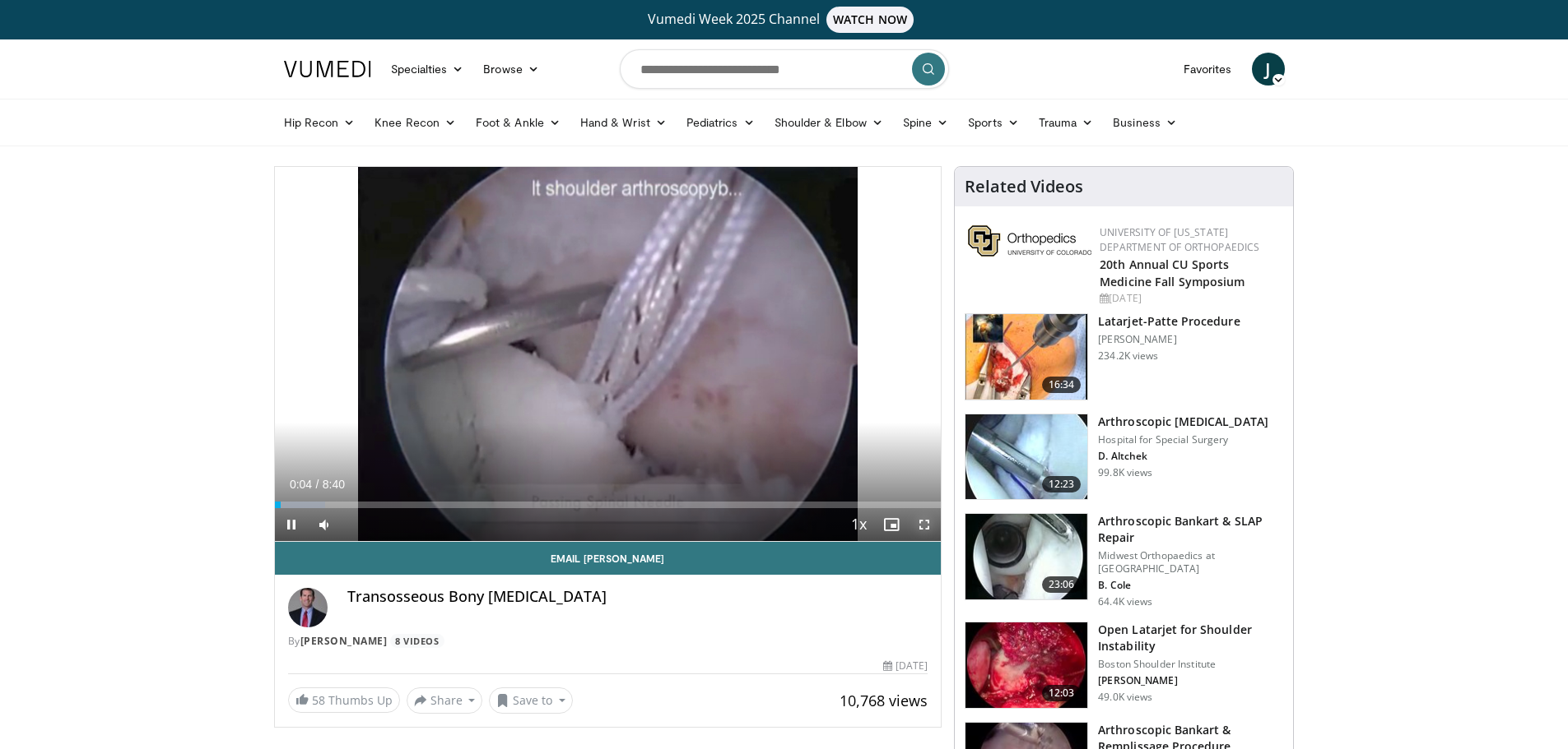
click at [922, 524] on span "Video Player" at bounding box center [924, 525] width 33 height 33
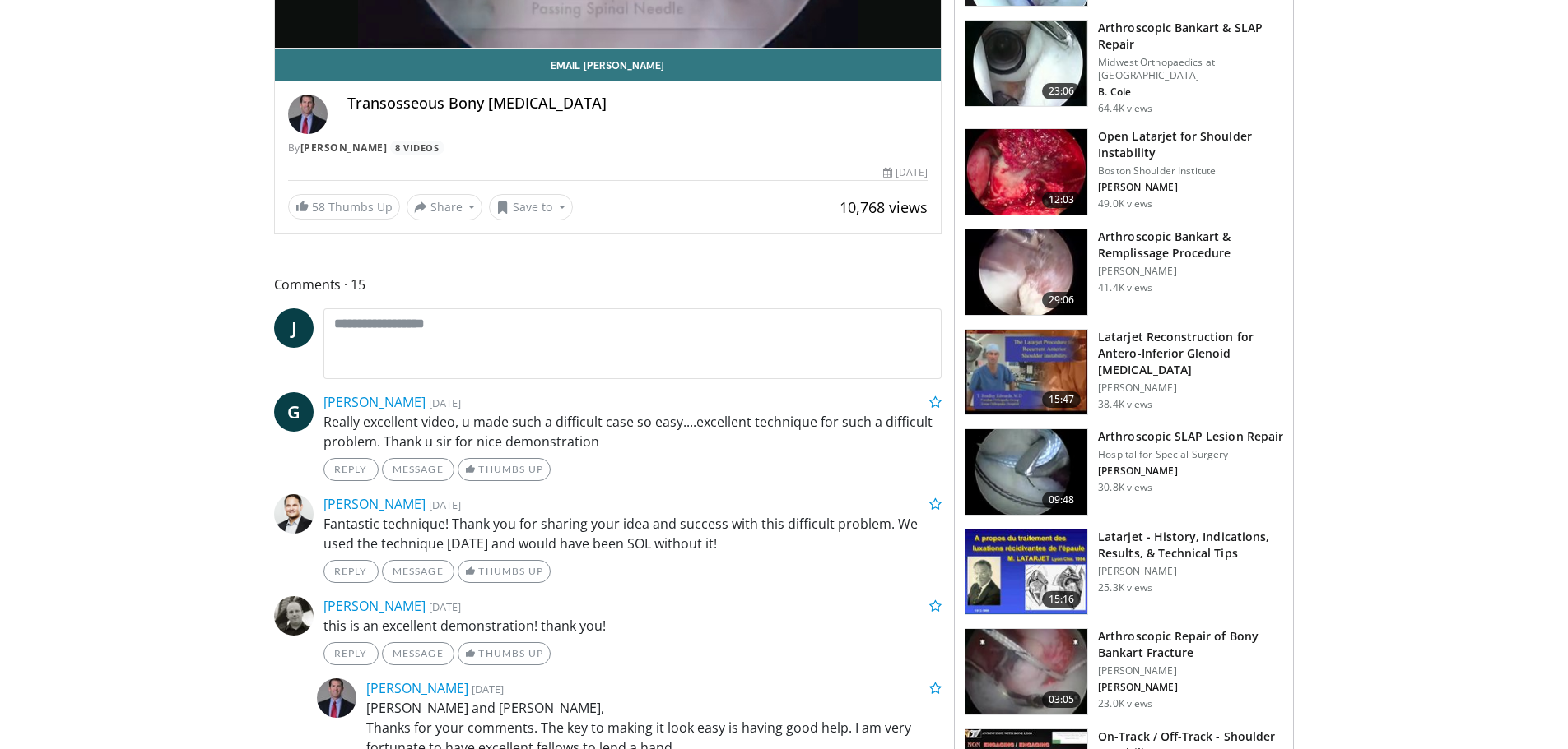
scroll to position [82, 0]
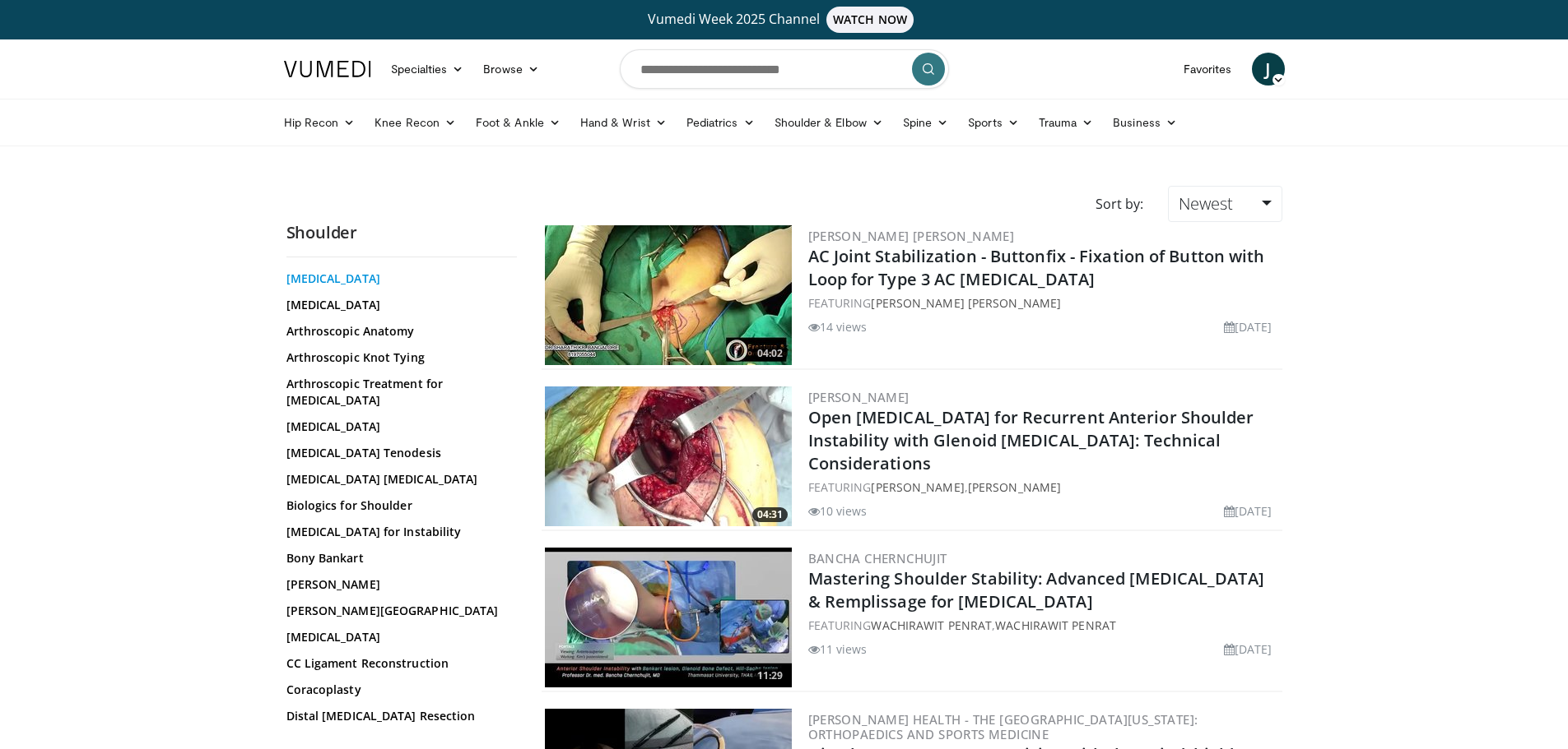
scroll to position [165, 0]
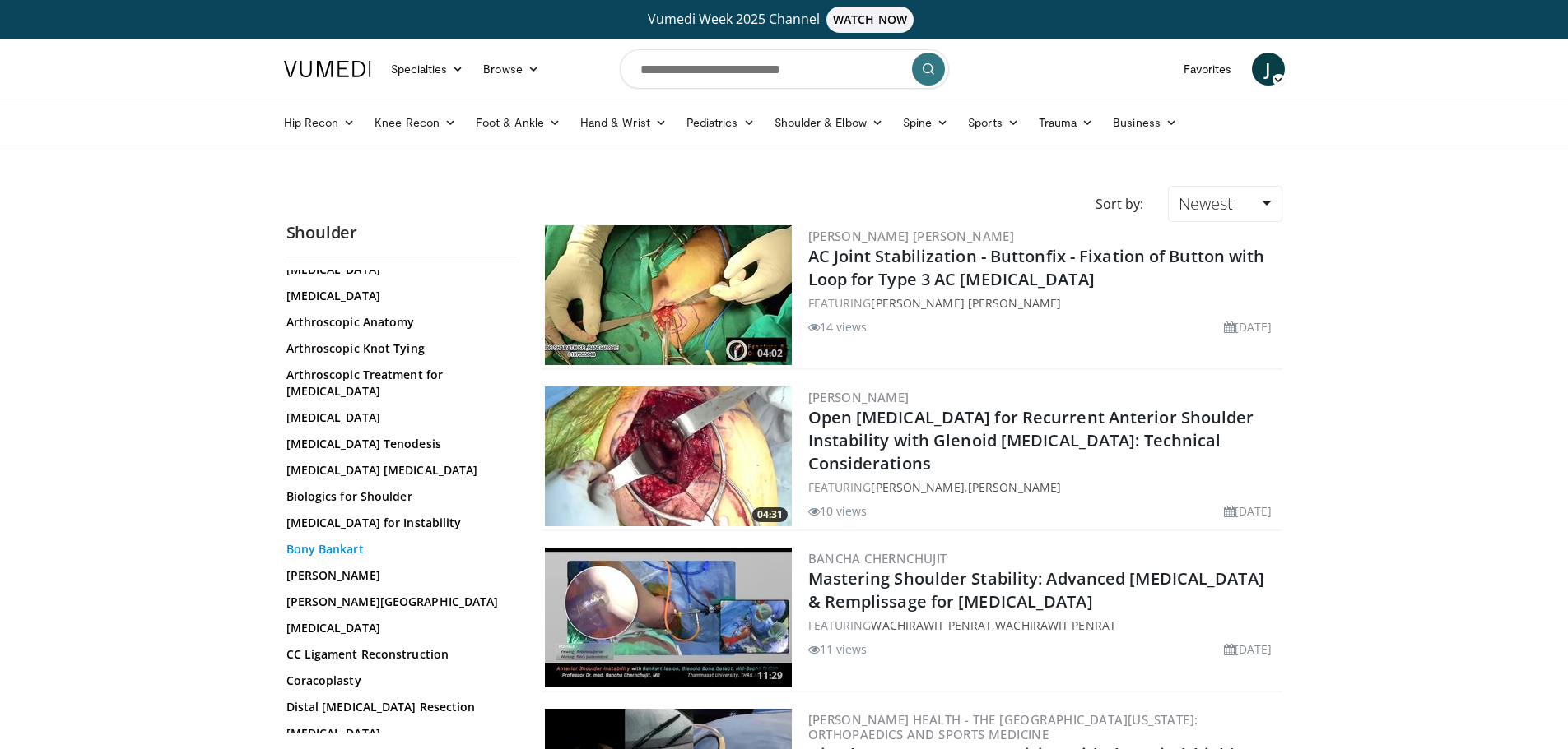
click at [338, 542] on link "Bony Bankart" at bounding box center [398, 550] width 222 height 16
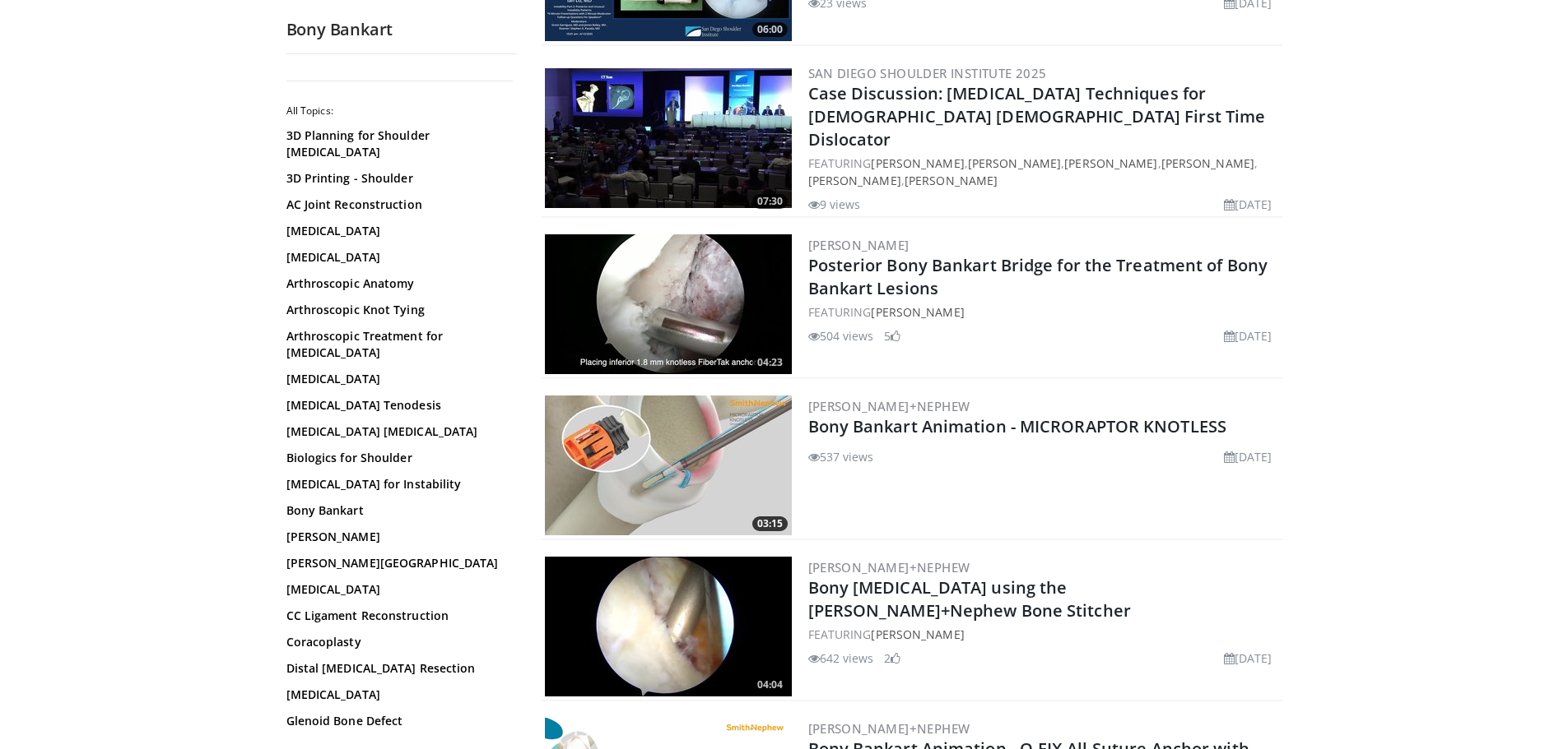
scroll to position [329, 0]
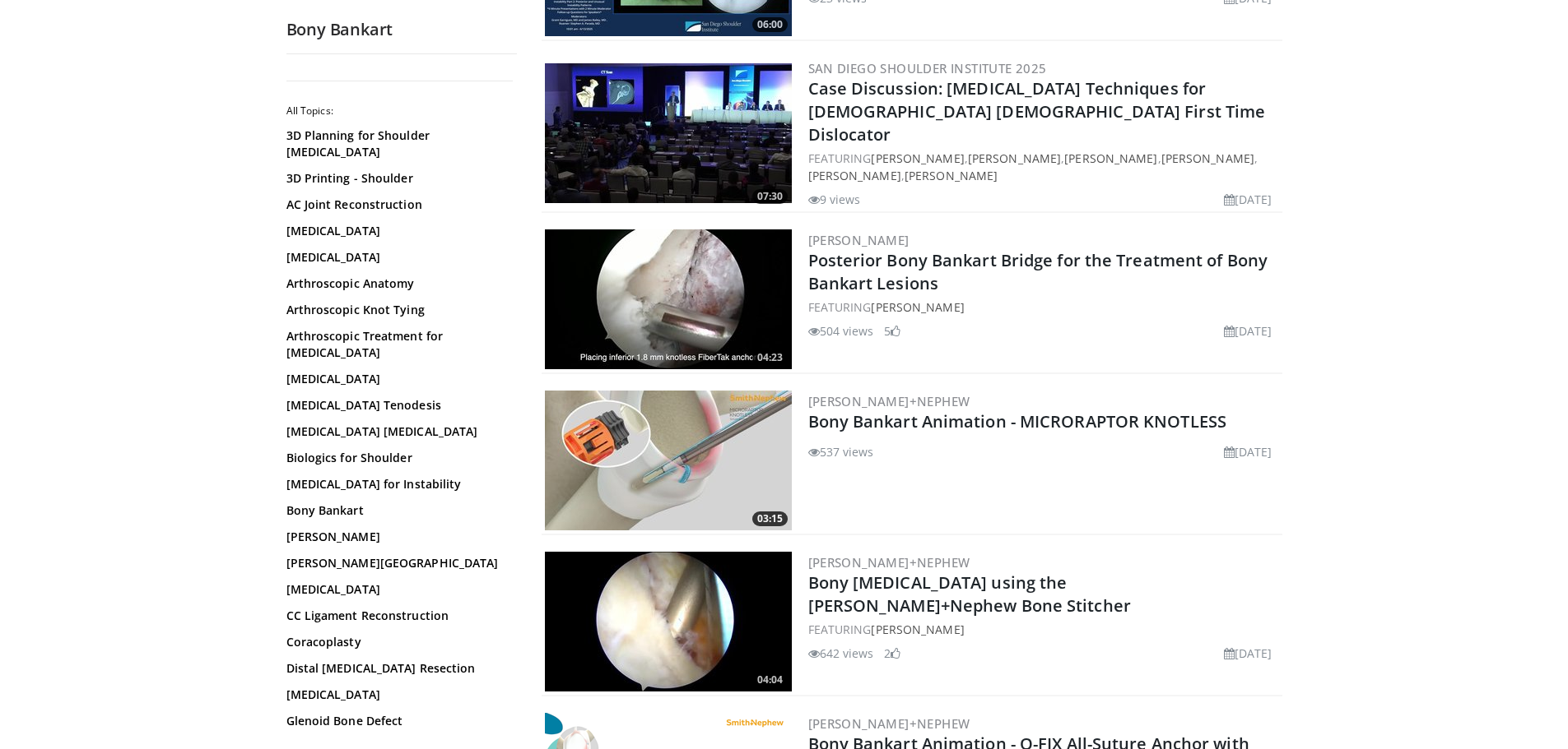
click at [682, 473] on img at bounding box center [669, 461] width 247 height 140
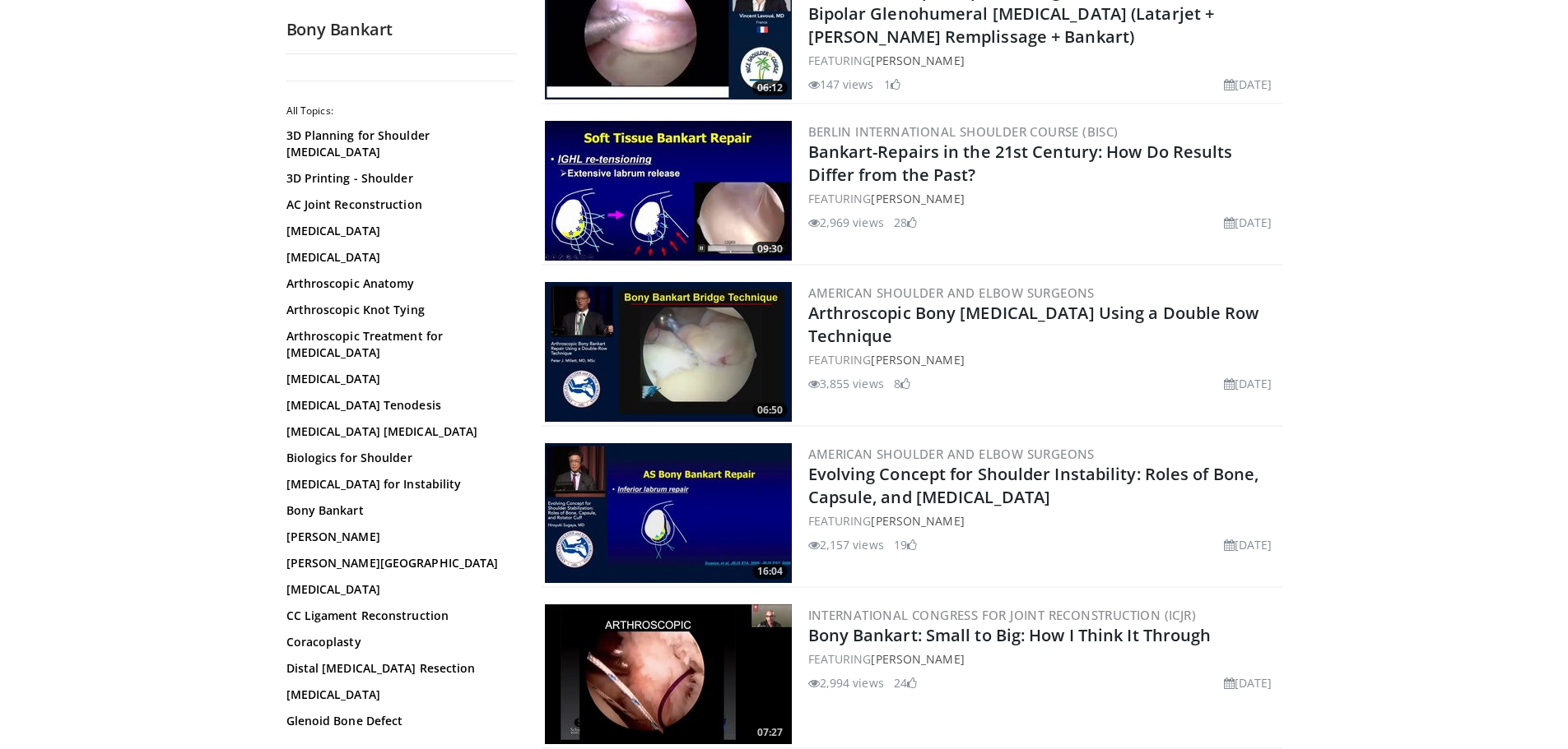
scroll to position [2879, 0]
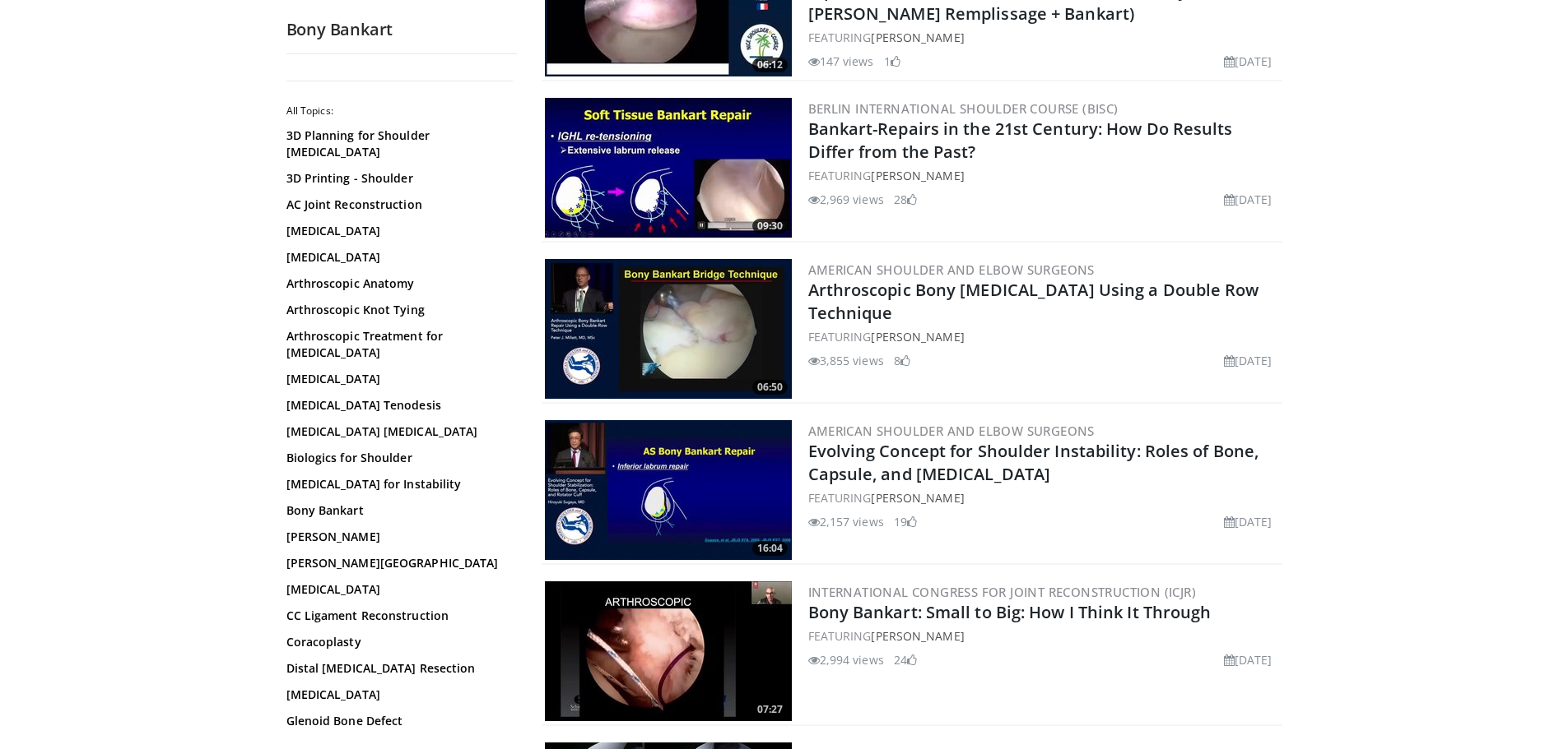
click at [671, 335] on img at bounding box center [669, 329] width 247 height 140
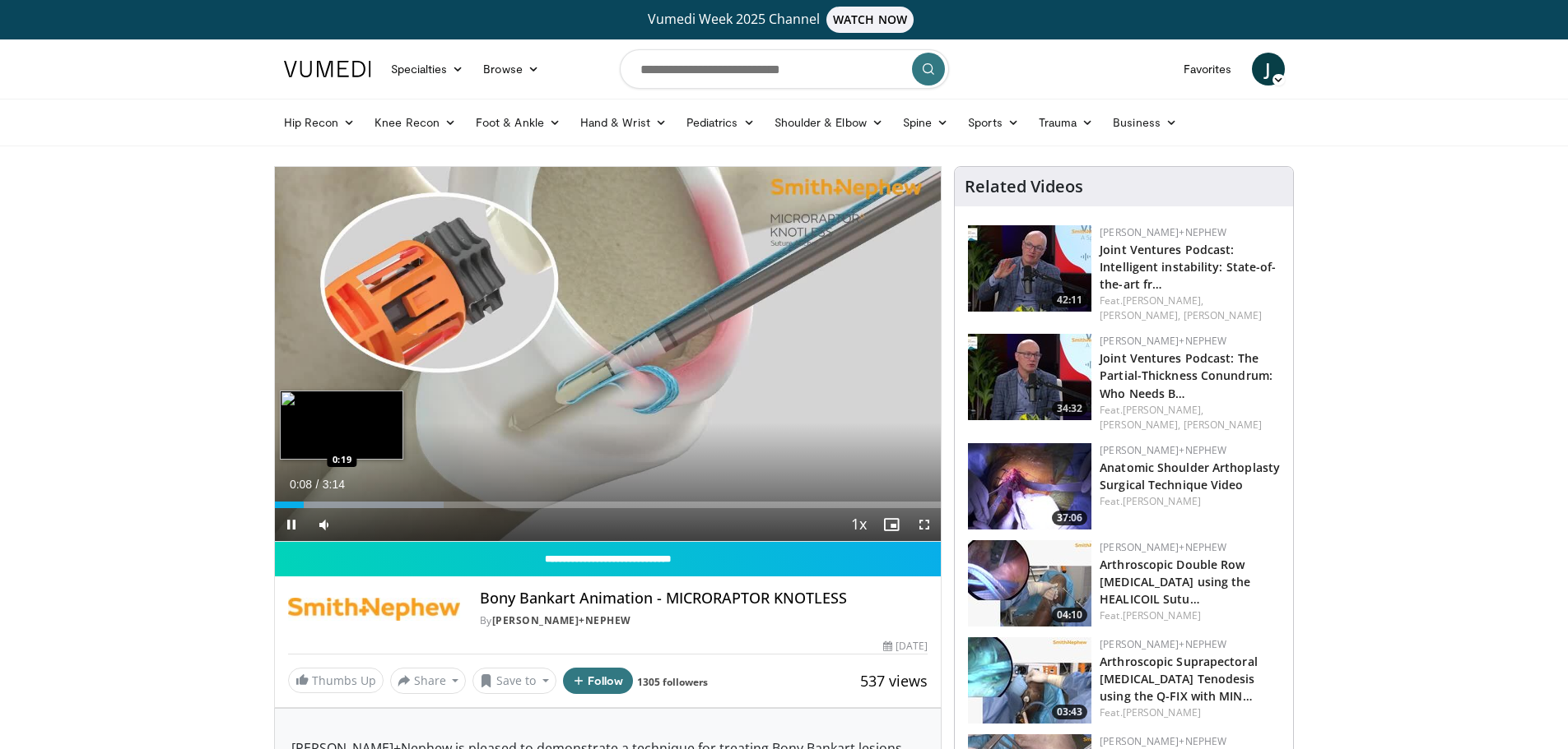
click at [342, 503] on div "Progress Bar" at bounding box center [360, 505] width 170 height 7
click at [405, 502] on div "Progress Bar" at bounding box center [411, 505] width 272 height 7
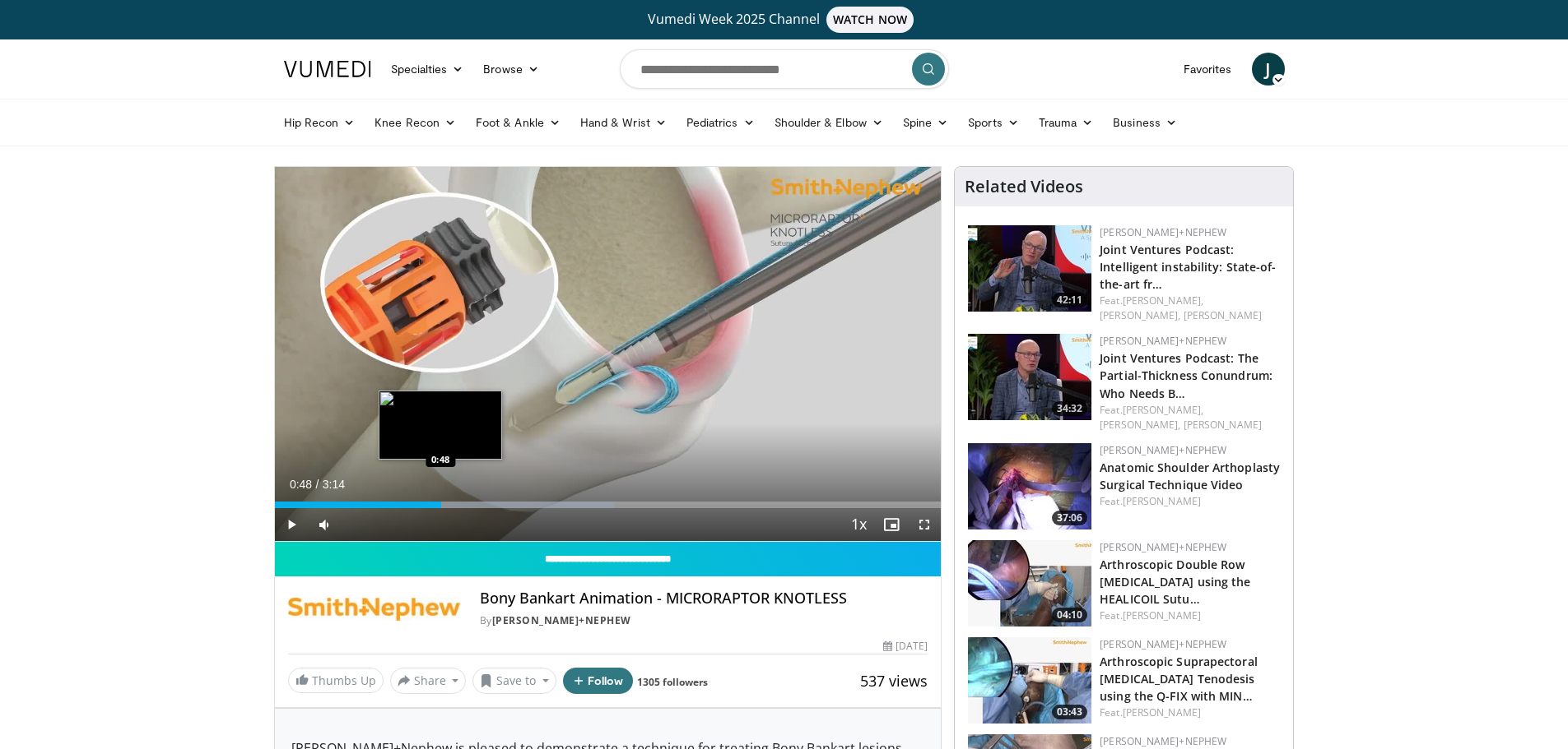
click at [441, 502] on div "Loaded : 50.92% 0:39 0:48" at bounding box center [609, 505] width 667 height 7
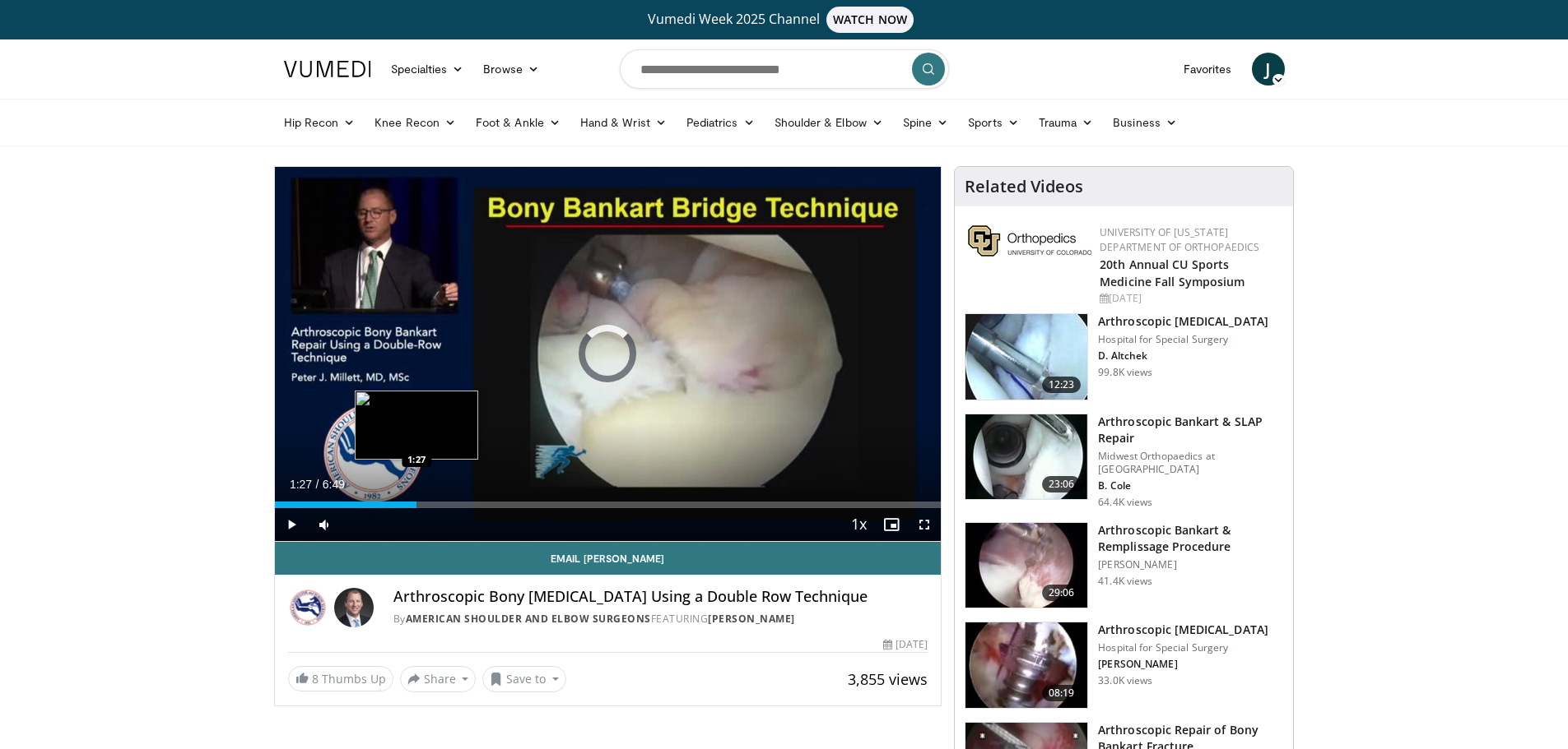
click at [417, 505] on div "Loaded : 9.68% 1:27 1:27" at bounding box center [609, 505] width 667 height 7
click at [925, 522] on span "Video Player" at bounding box center [924, 525] width 33 height 33
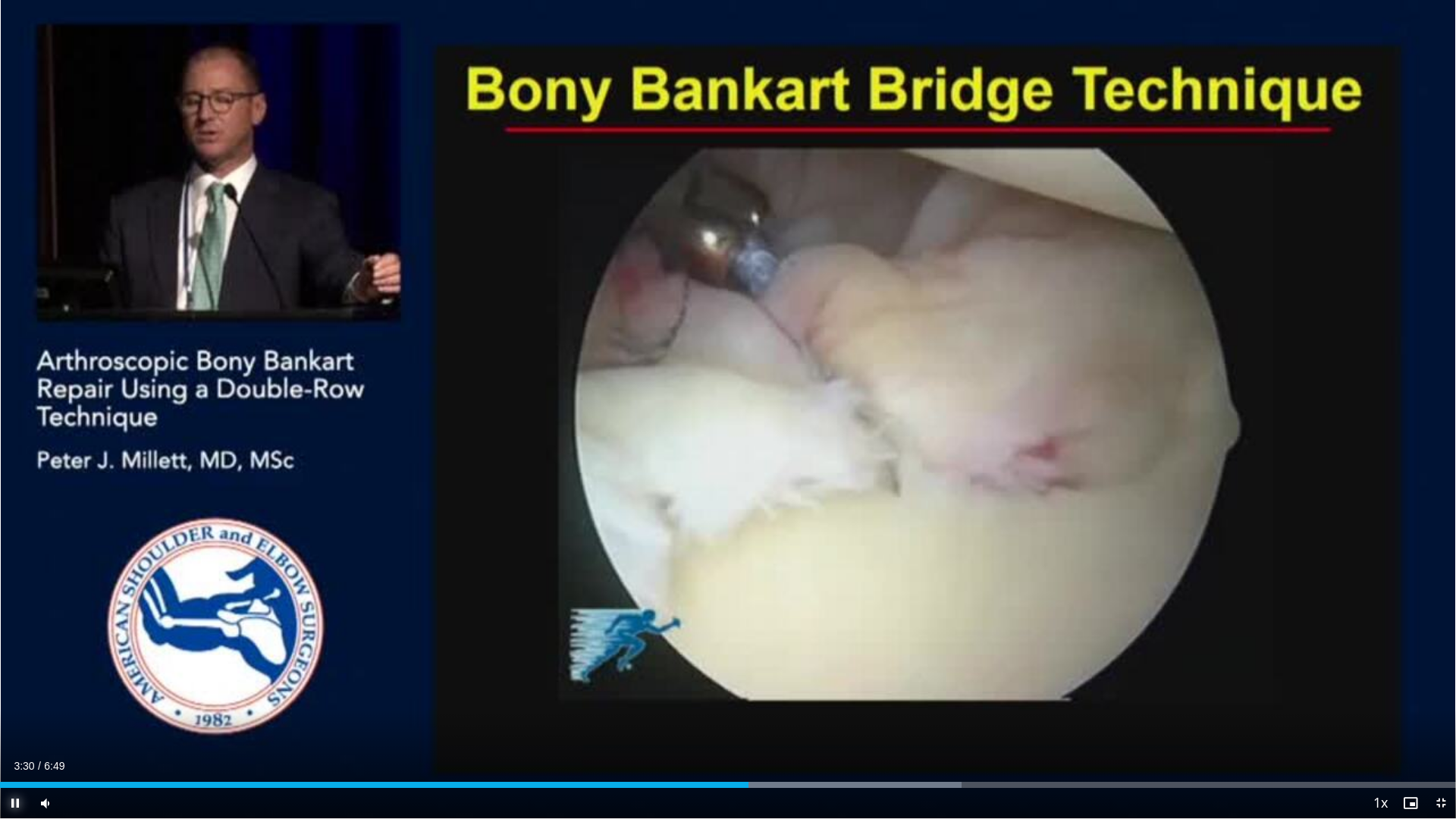
click at [11, 690] on span "Video Player" at bounding box center [15, 803] width 30 height 30
